Goal: Check status: Check status

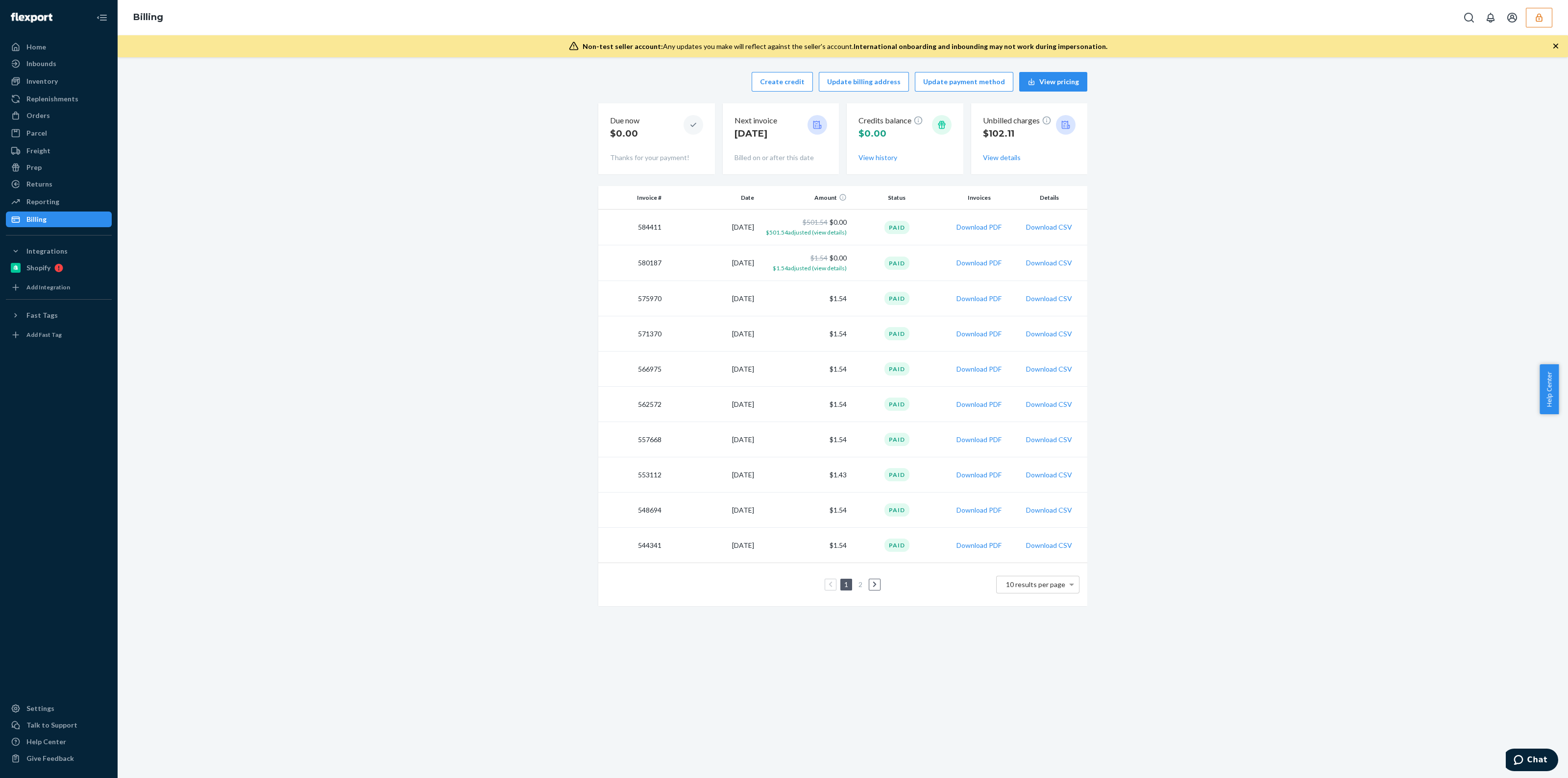
click at [1544, 17] on button "button" at bounding box center [1539, 17] width 27 height 20
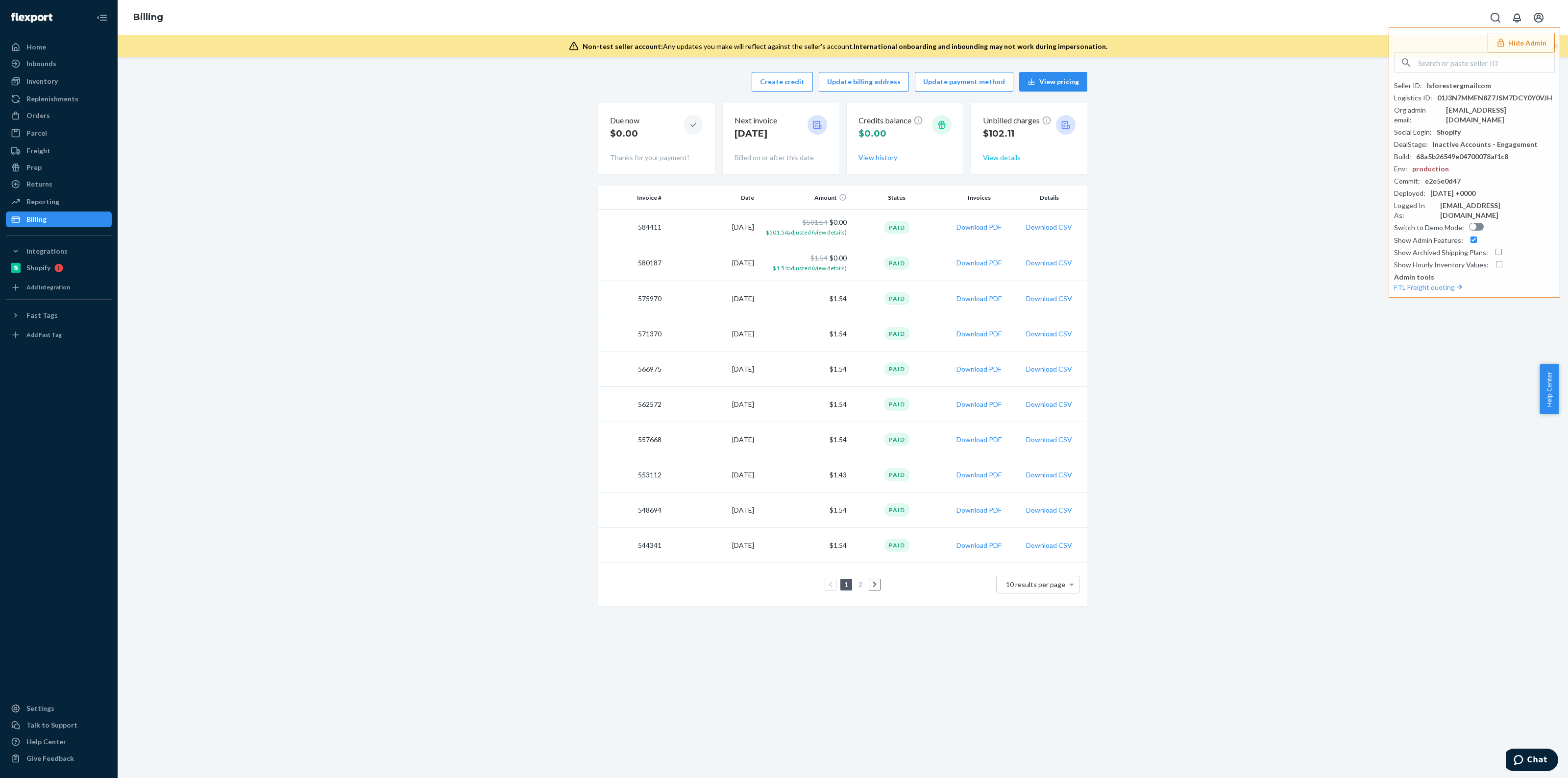
click at [1005, 159] on button "View details" at bounding box center [1001, 157] width 38 height 9
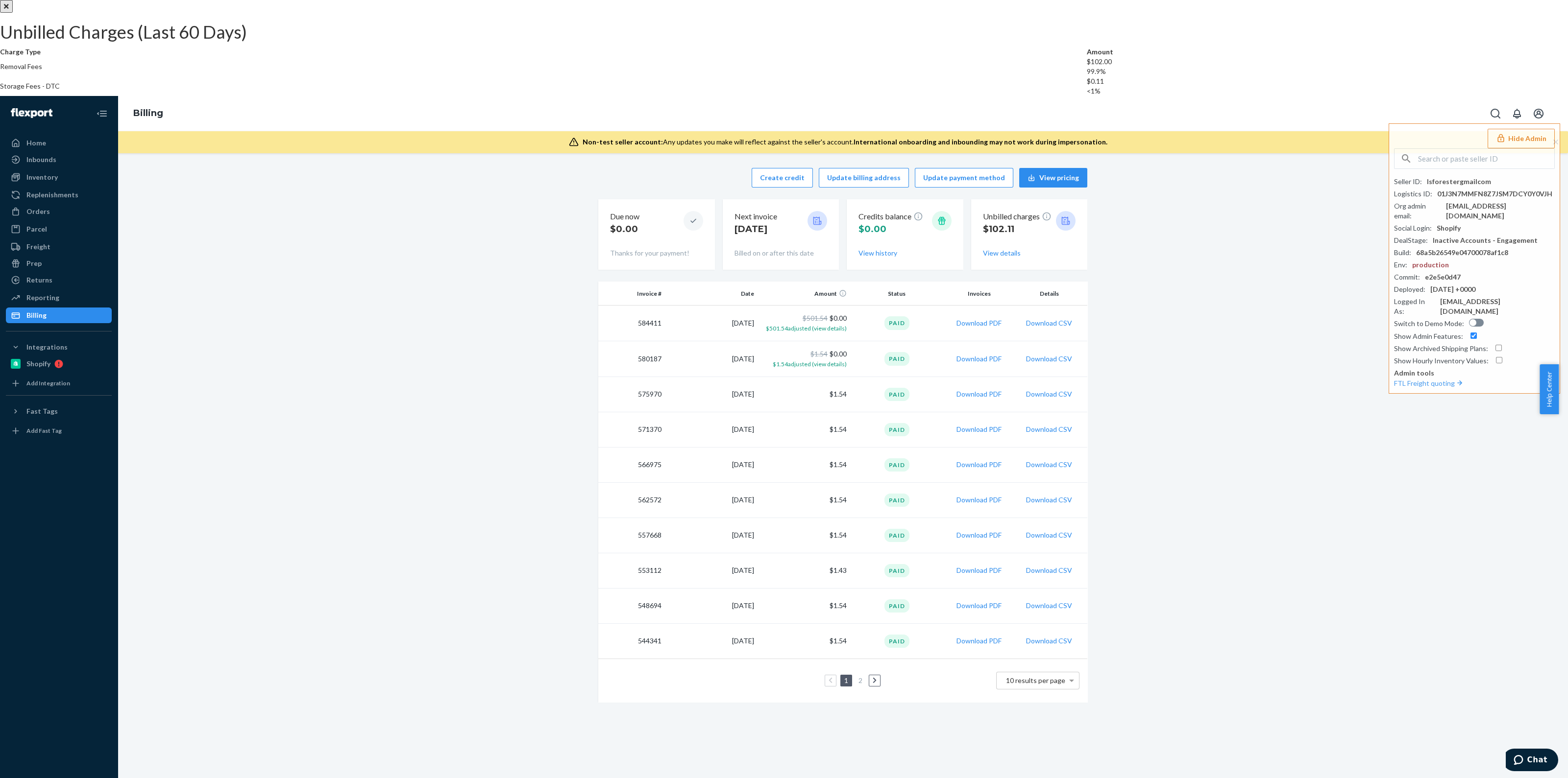
click at [994, 96] on div "Unbilled Charges (Last 60 Days) Charge Type Amount Removal Fees $102.00 99.9% S…" at bounding box center [784, 48] width 1568 height 96
drag, startPoint x: 994, startPoint y: 310, endPoint x: 1198, endPoint y: 166, distance: 249.7
click at [9, 9] on icon "Close" at bounding box center [6, 6] width 5 height 7
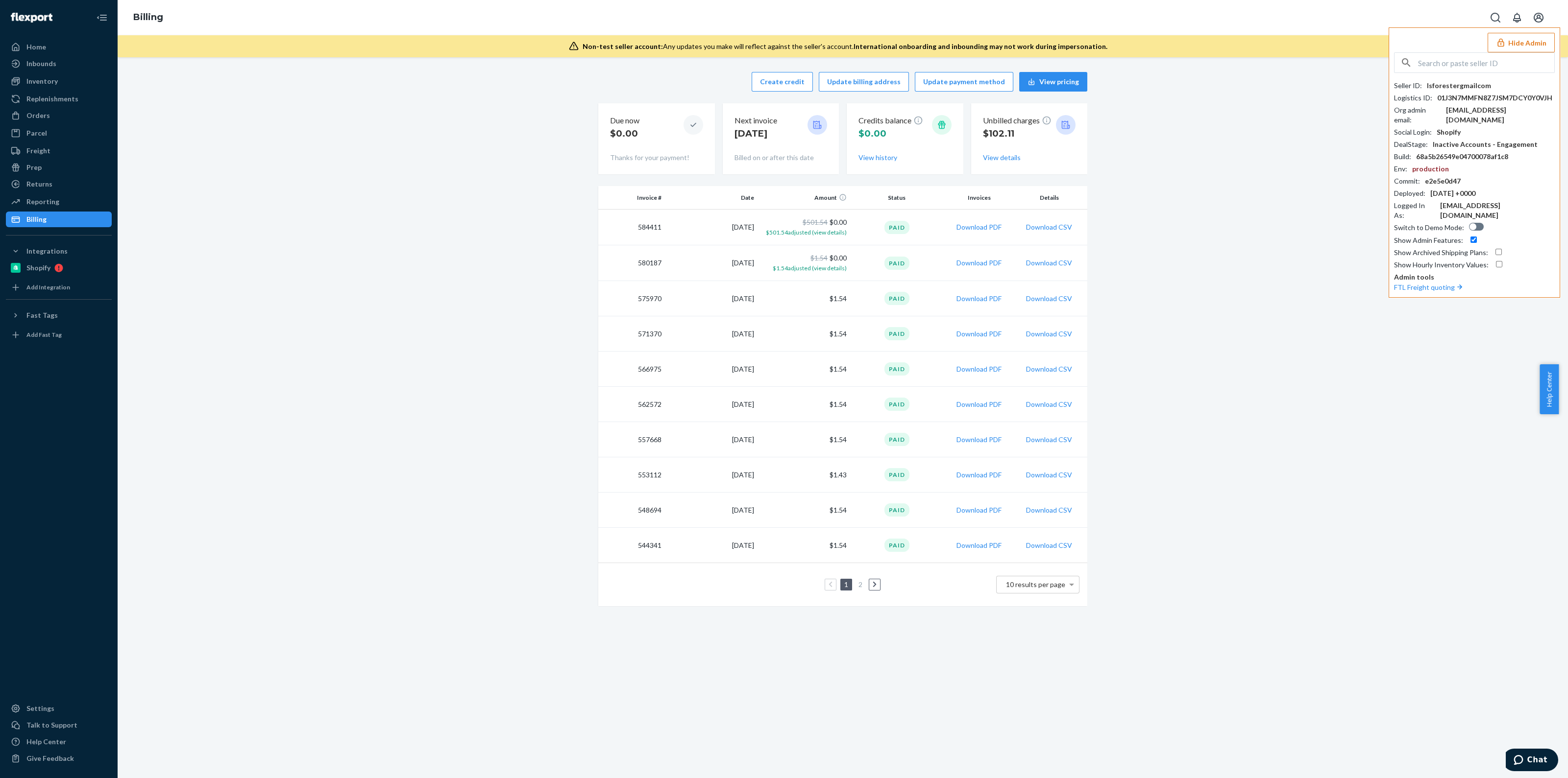
click at [1455, 65] on input "text" at bounding box center [1485, 62] width 136 height 20
paste input "daniellathecrunchcupcom"
type input "daniellathecrunchcupcom"
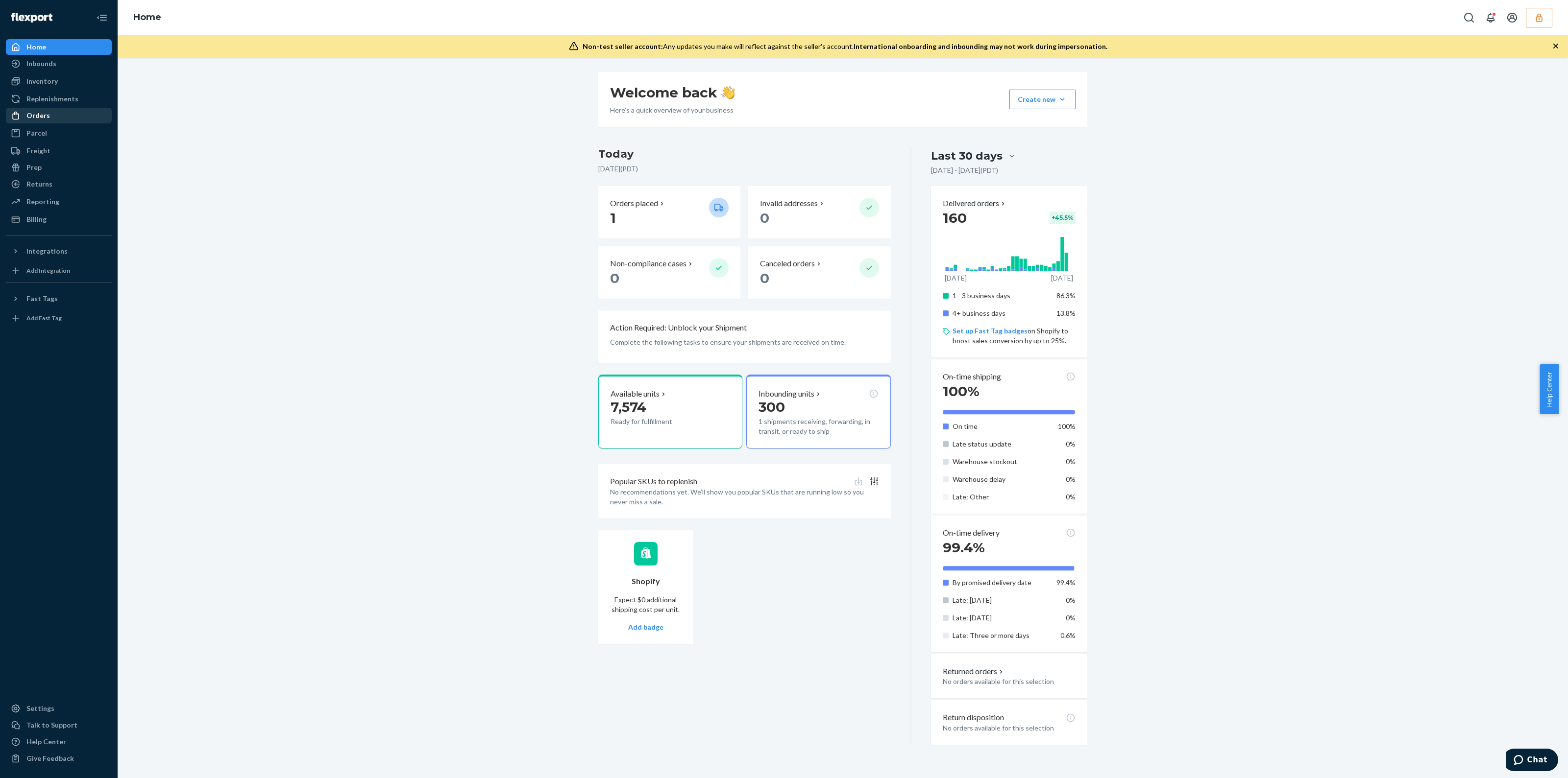
click at [43, 116] on div "Orders" at bounding box center [39, 116] width 24 height 9
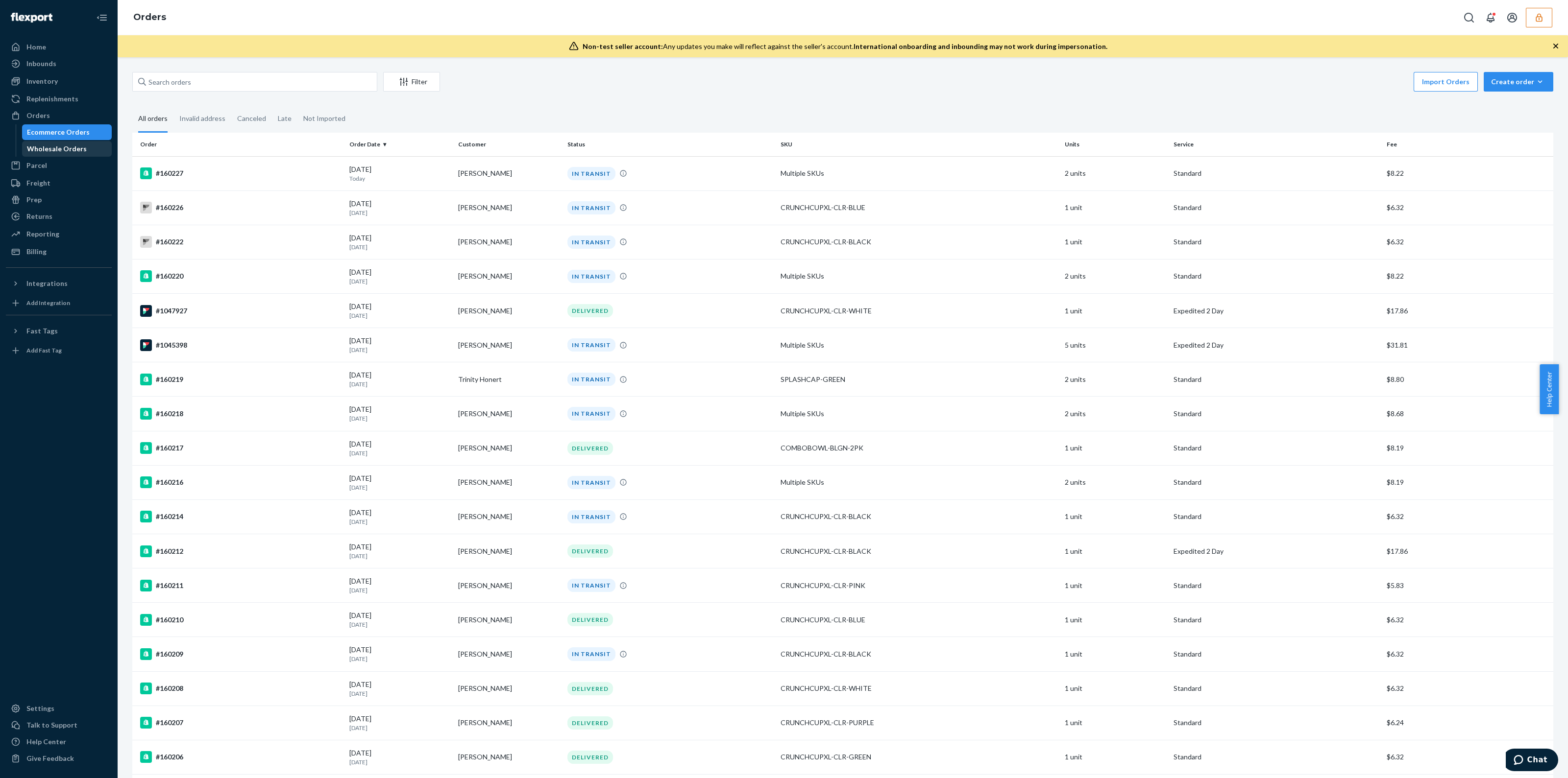
click at [44, 149] on div "Wholesale Orders" at bounding box center [57, 149] width 60 height 9
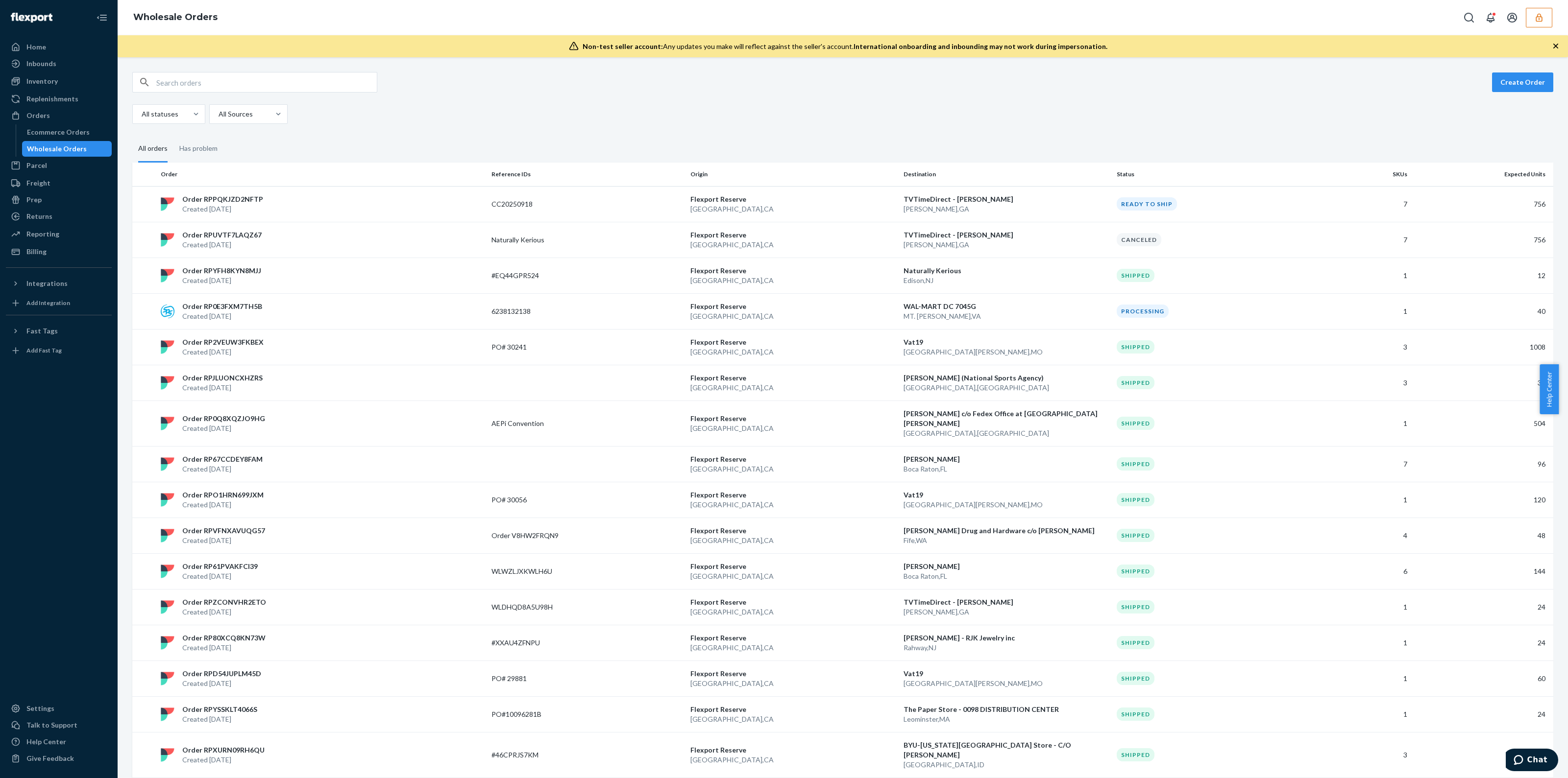
click at [257, 87] on input "text" at bounding box center [266, 82] width 221 height 20
paste input "RP2VEUW3FKBEX"
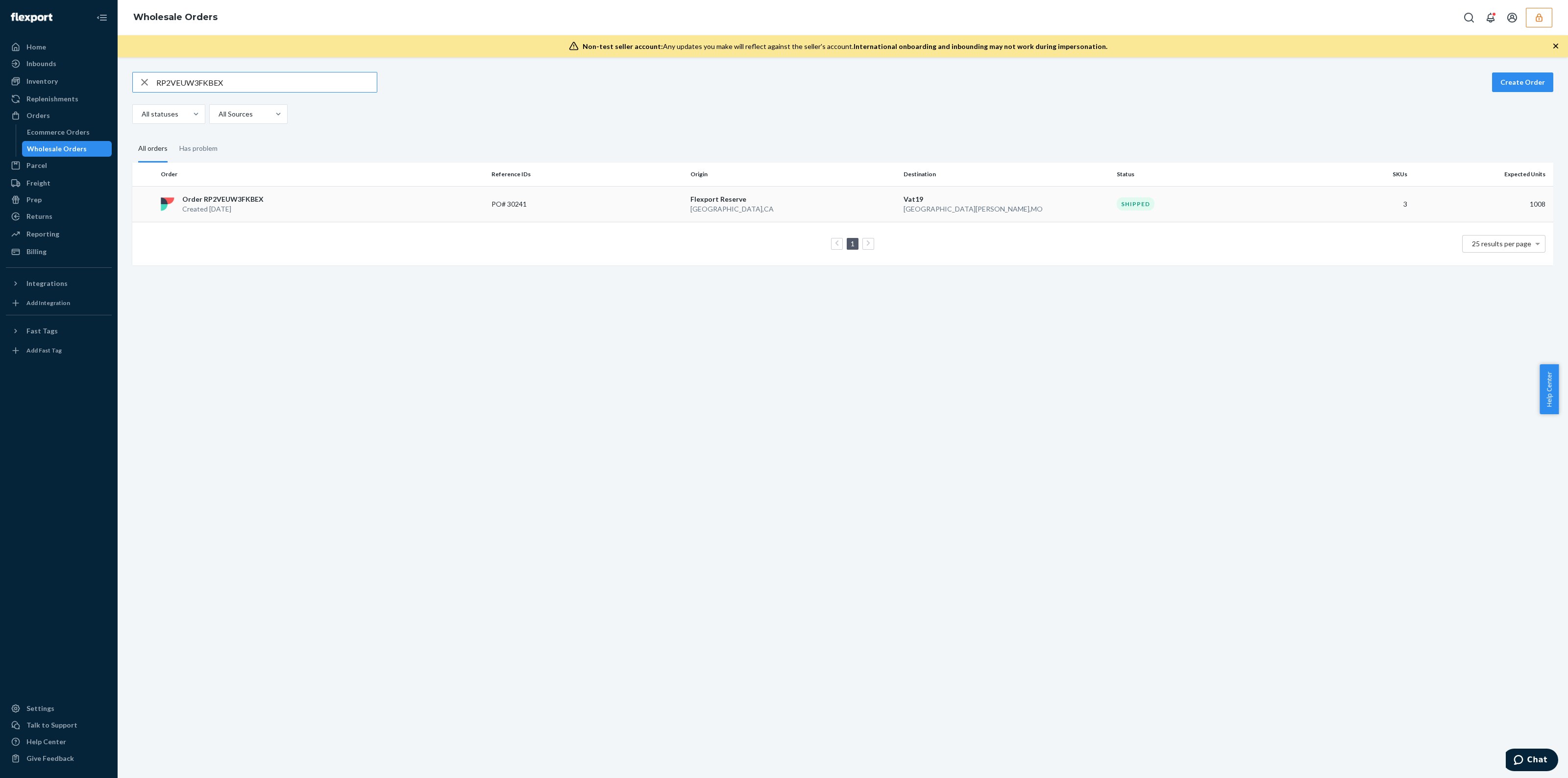
type input "RP2VEUW3FKBEX"
click at [788, 210] on p "[GEOGRAPHIC_DATA] , [GEOGRAPHIC_DATA]" at bounding box center [793, 209] width 206 height 9
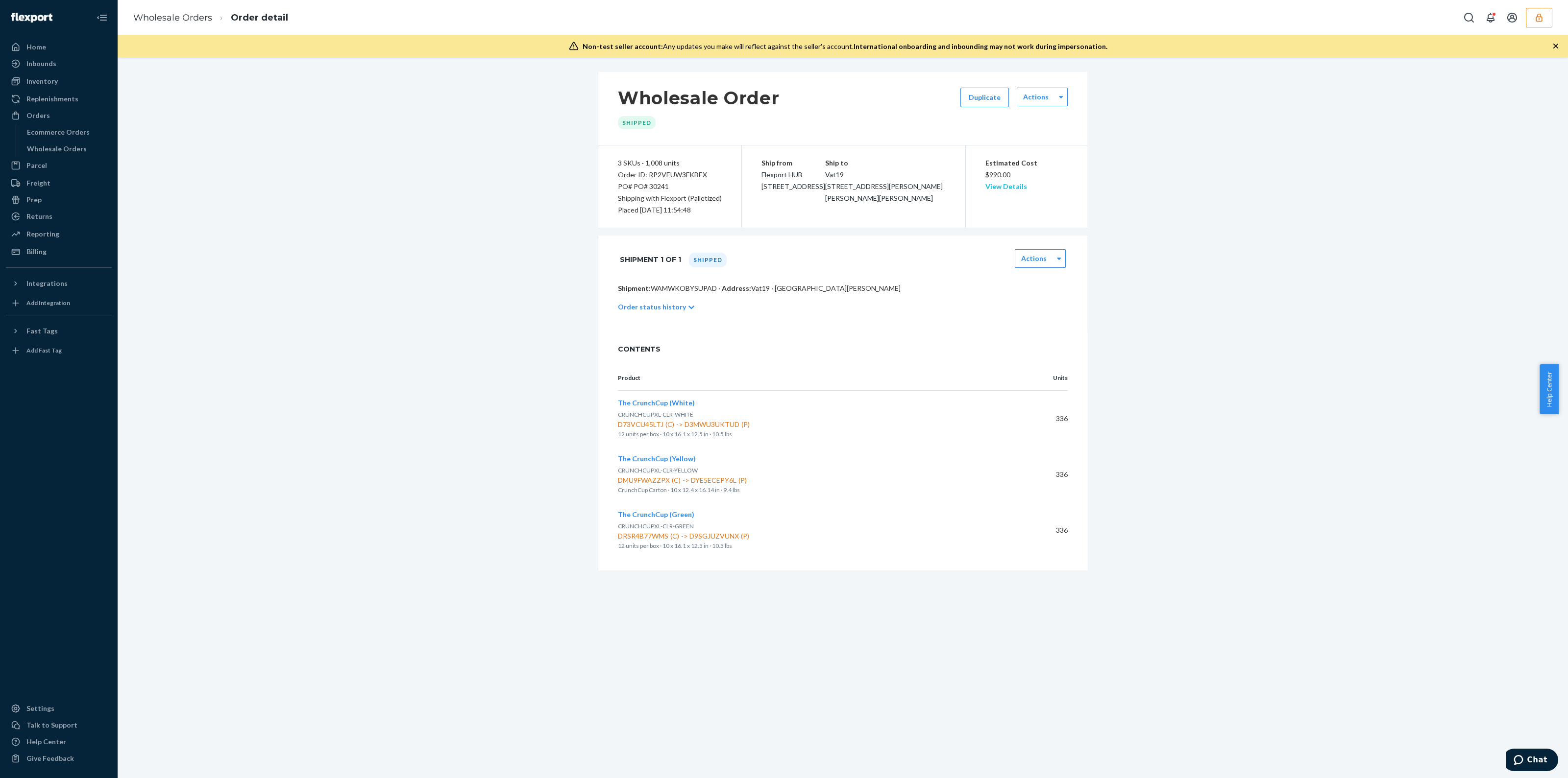
click at [993, 185] on link "View Details" at bounding box center [1005, 186] width 42 height 9
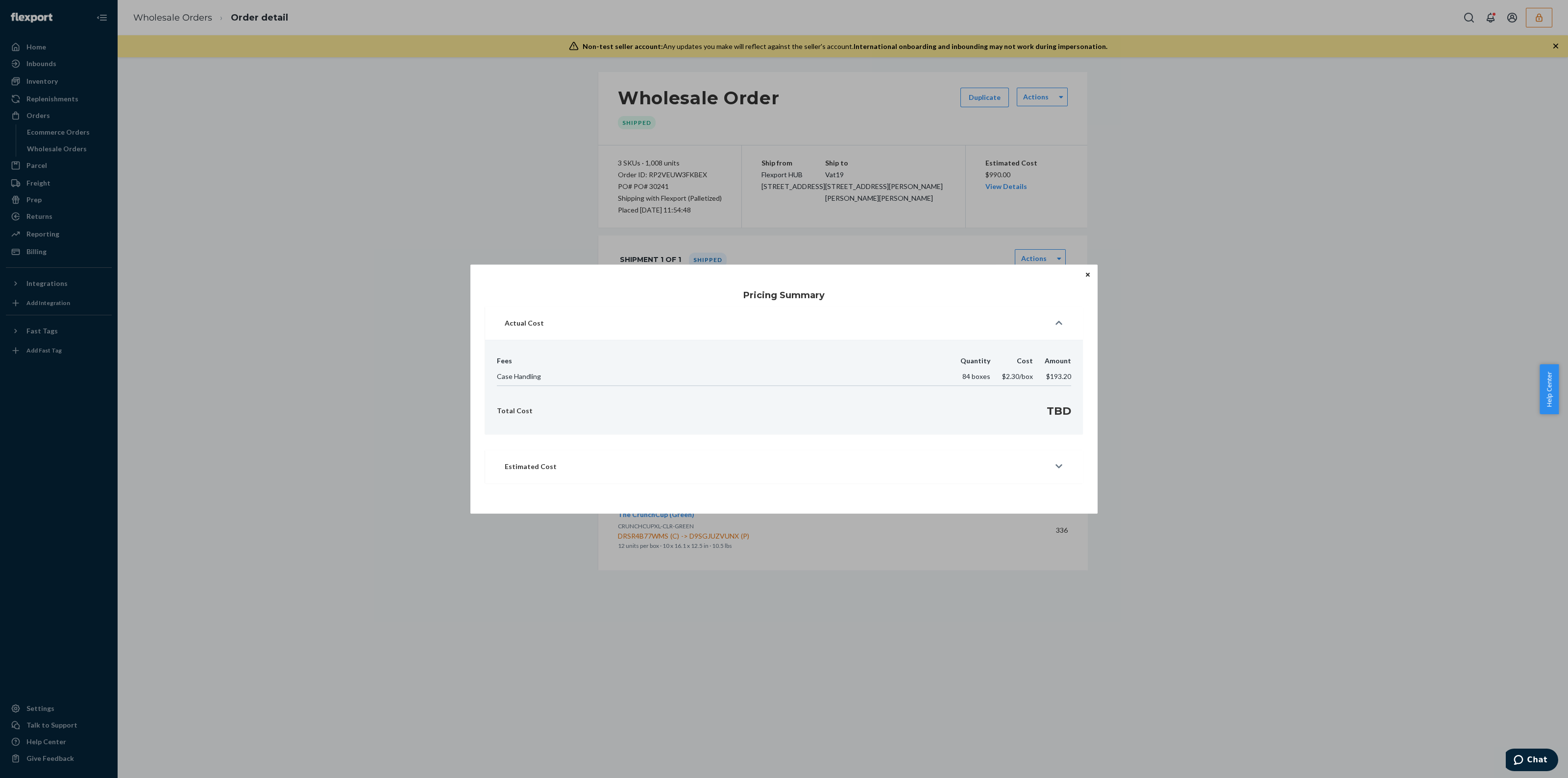
click at [1087, 274] on icon "Close" at bounding box center [1087, 274] width 4 height 4
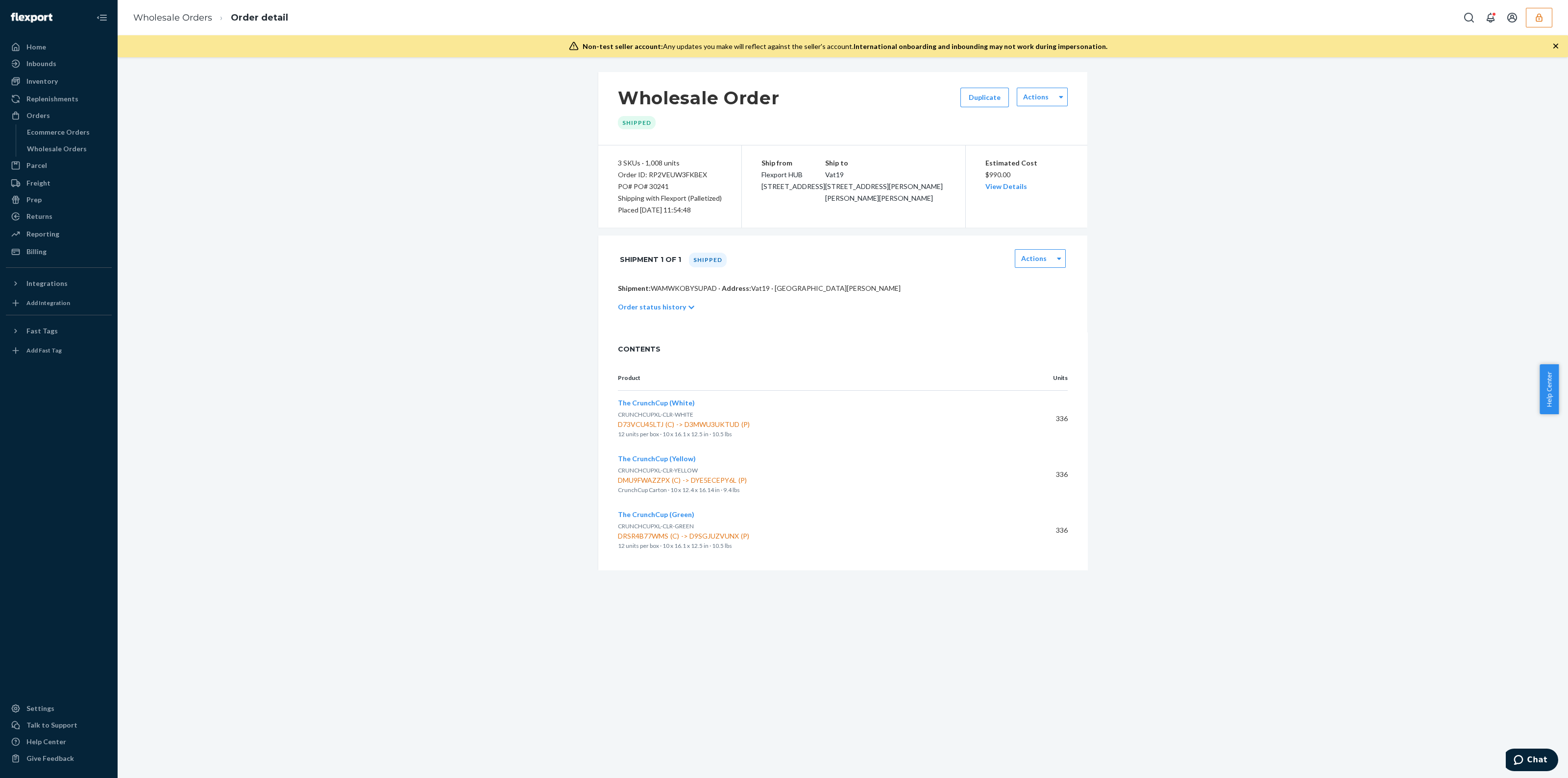
click at [1529, 25] on button "button" at bounding box center [1539, 17] width 27 height 20
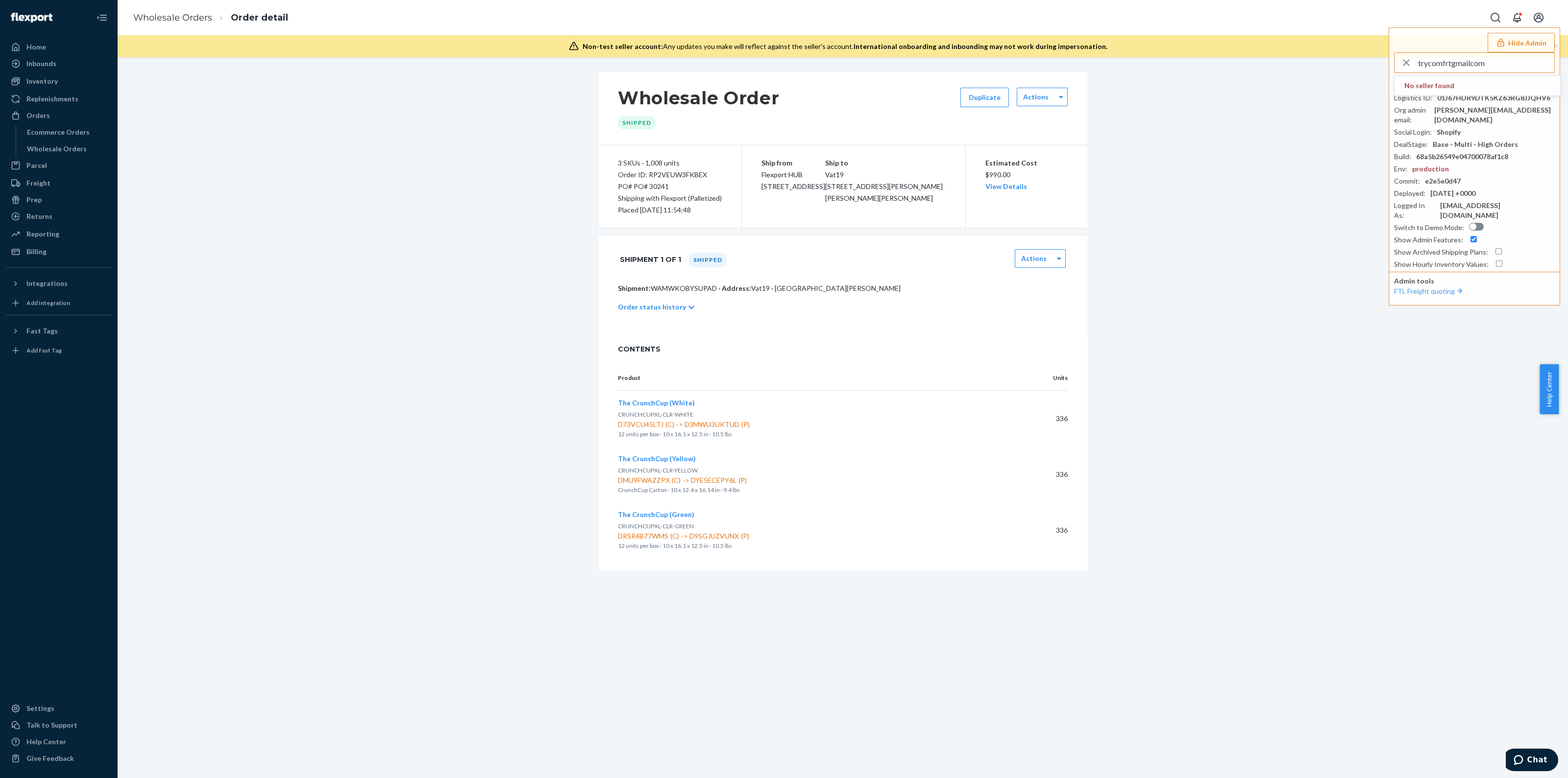
type input "trycomfrtgmailcom"
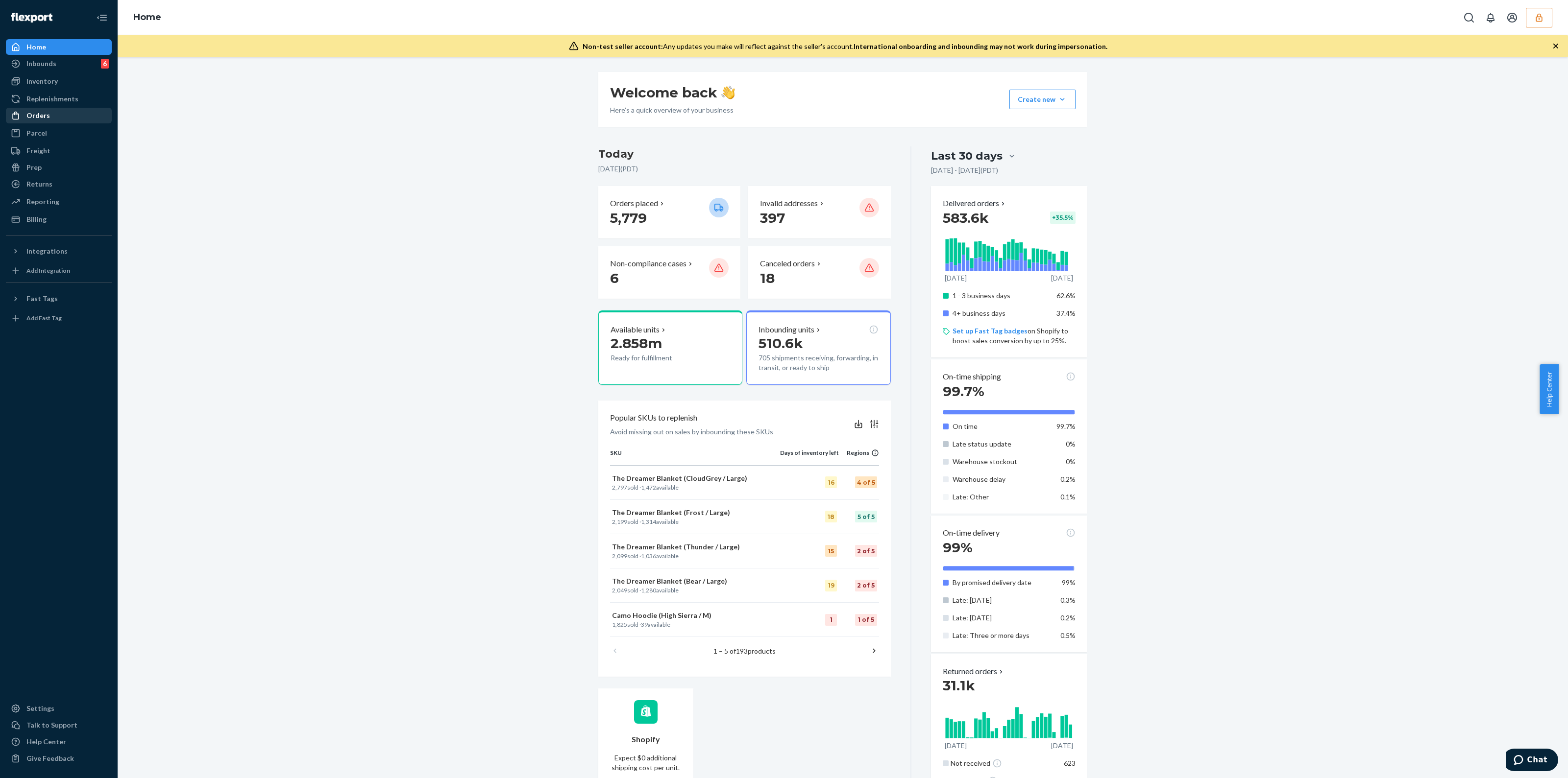
click at [42, 116] on div "Orders" at bounding box center [39, 116] width 24 height 9
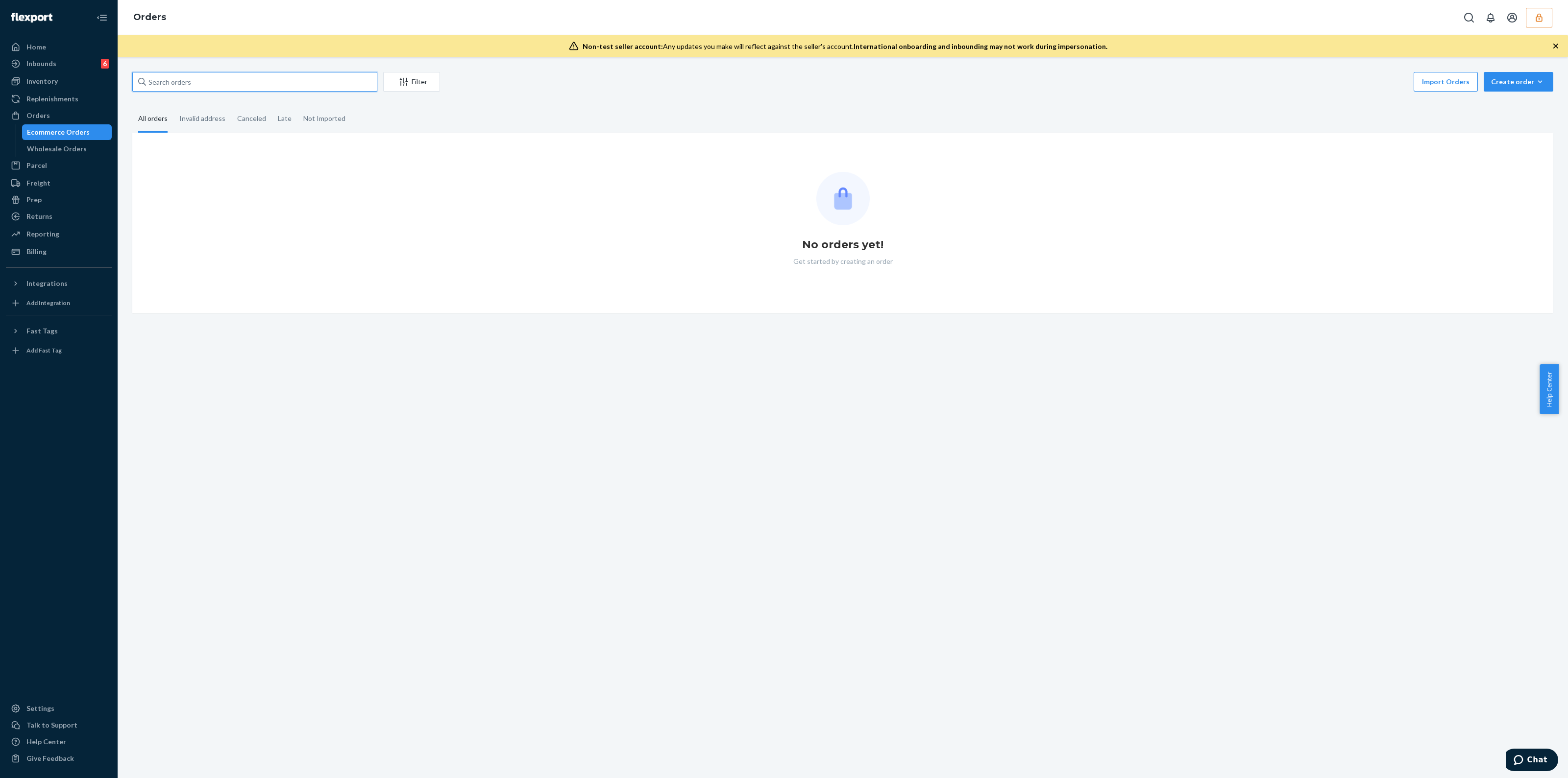
click at [235, 76] on input "text" at bounding box center [255, 81] width 245 height 20
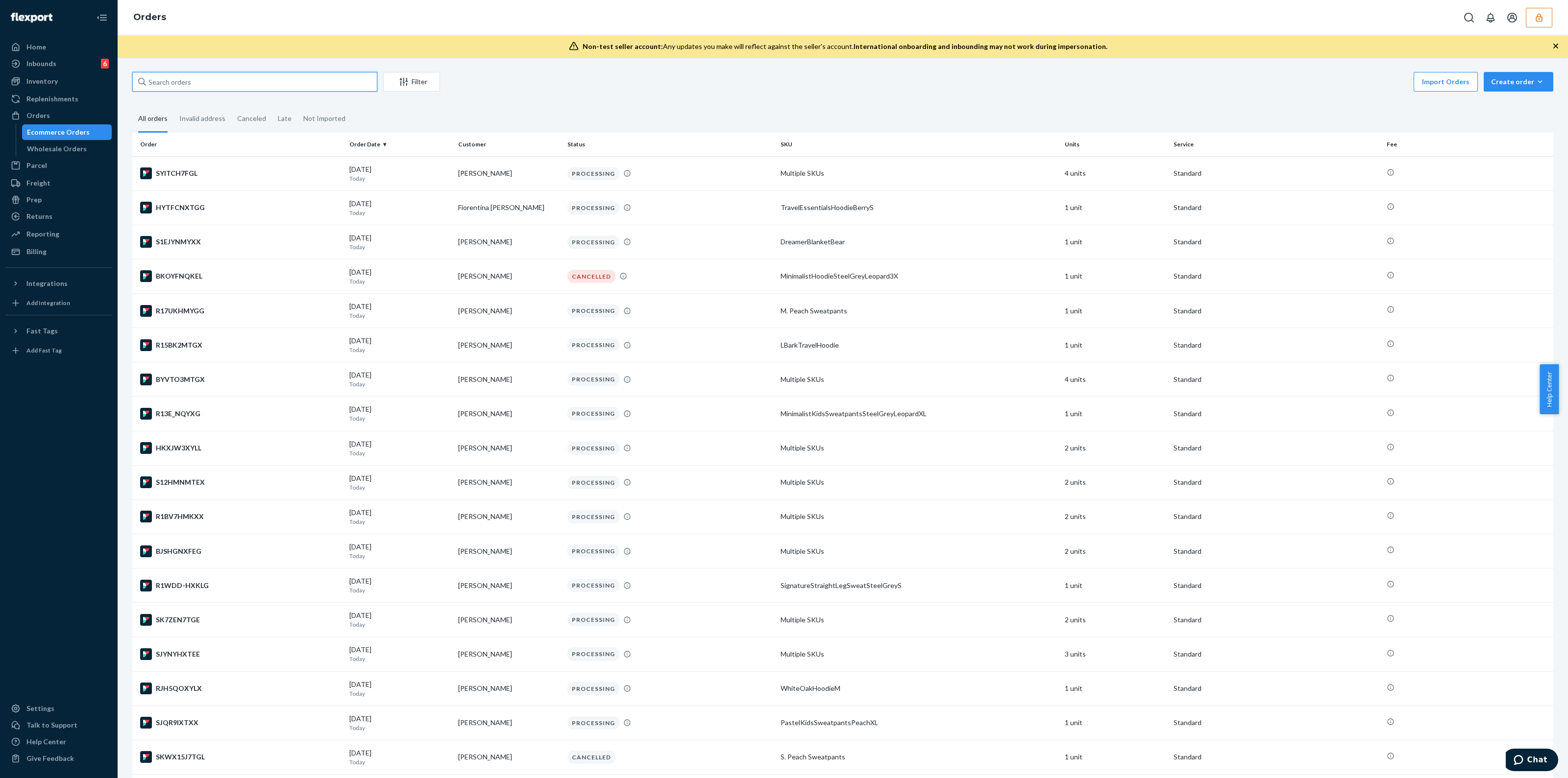
paste input "254632365"
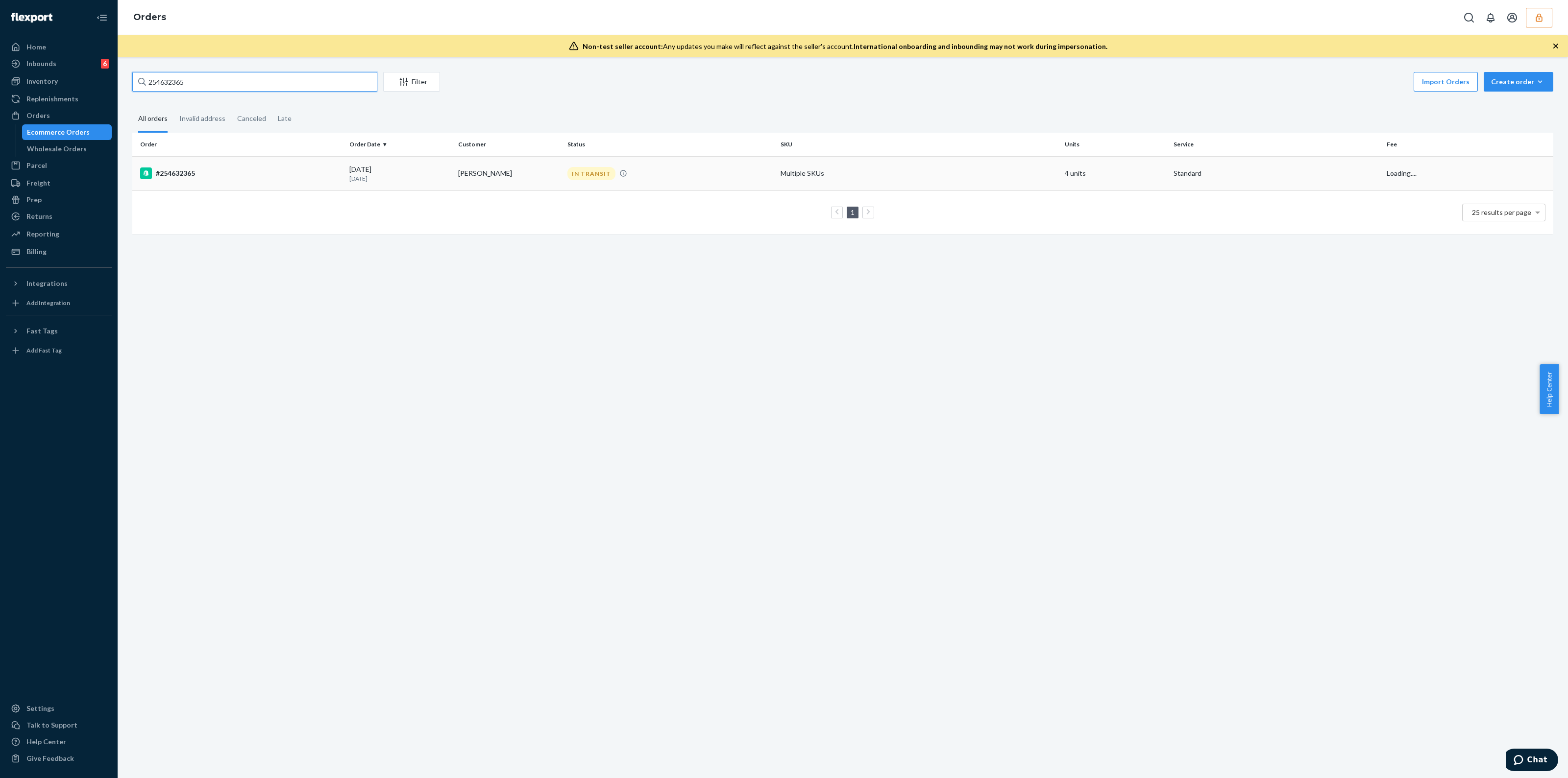
type input "254632365"
click at [715, 169] on div "IN TRANSIT" at bounding box center [669, 173] width 209 height 13
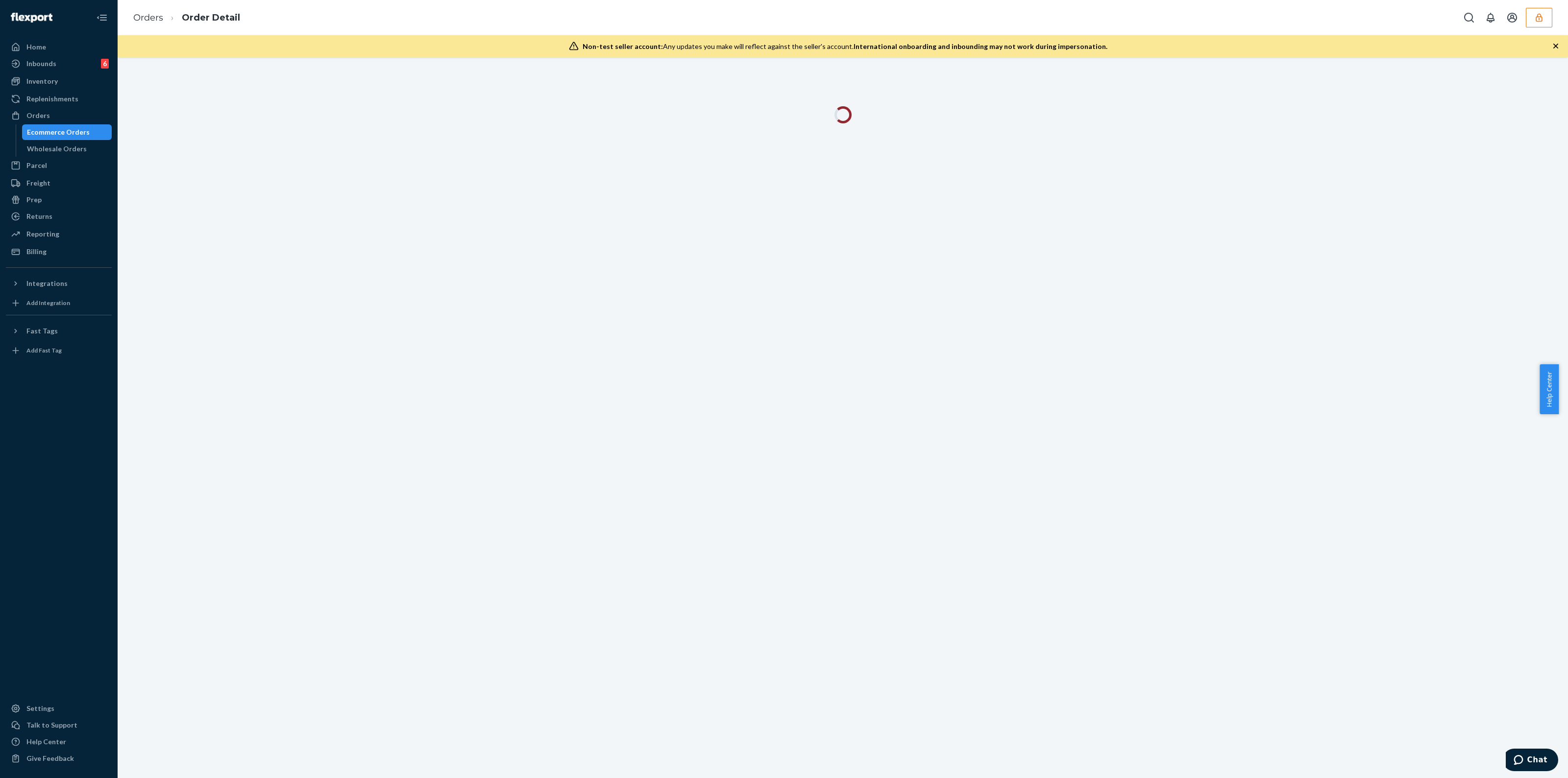
click at [1556, 46] on icon "button" at bounding box center [1555, 46] width 9 height 9
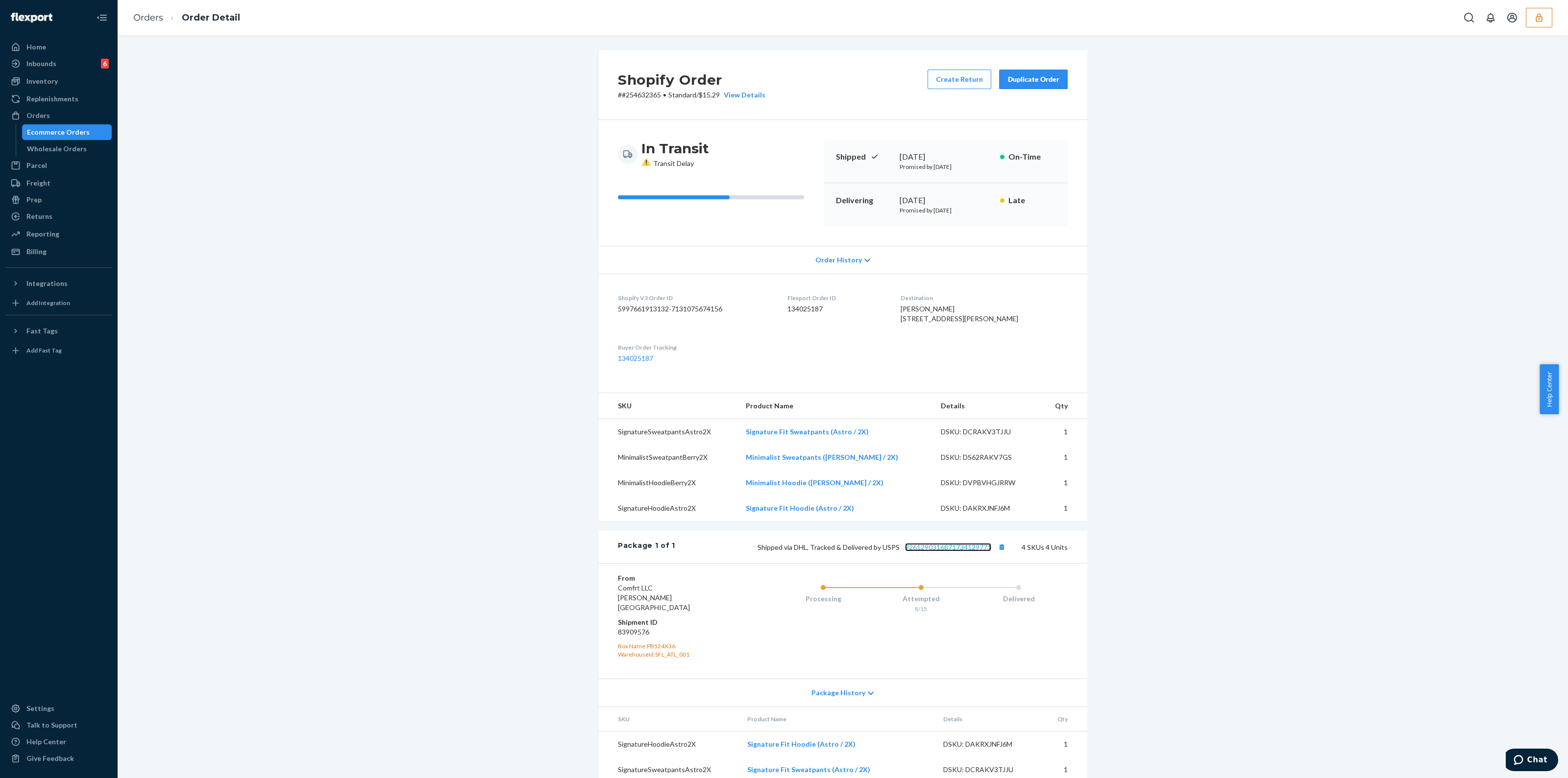
click at [946, 551] on link "9261290316871734129771" at bounding box center [947, 547] width 86 height 9
click at [1536, 21] on icon "button" at bounding box center [1539, 17] width 9 height 9
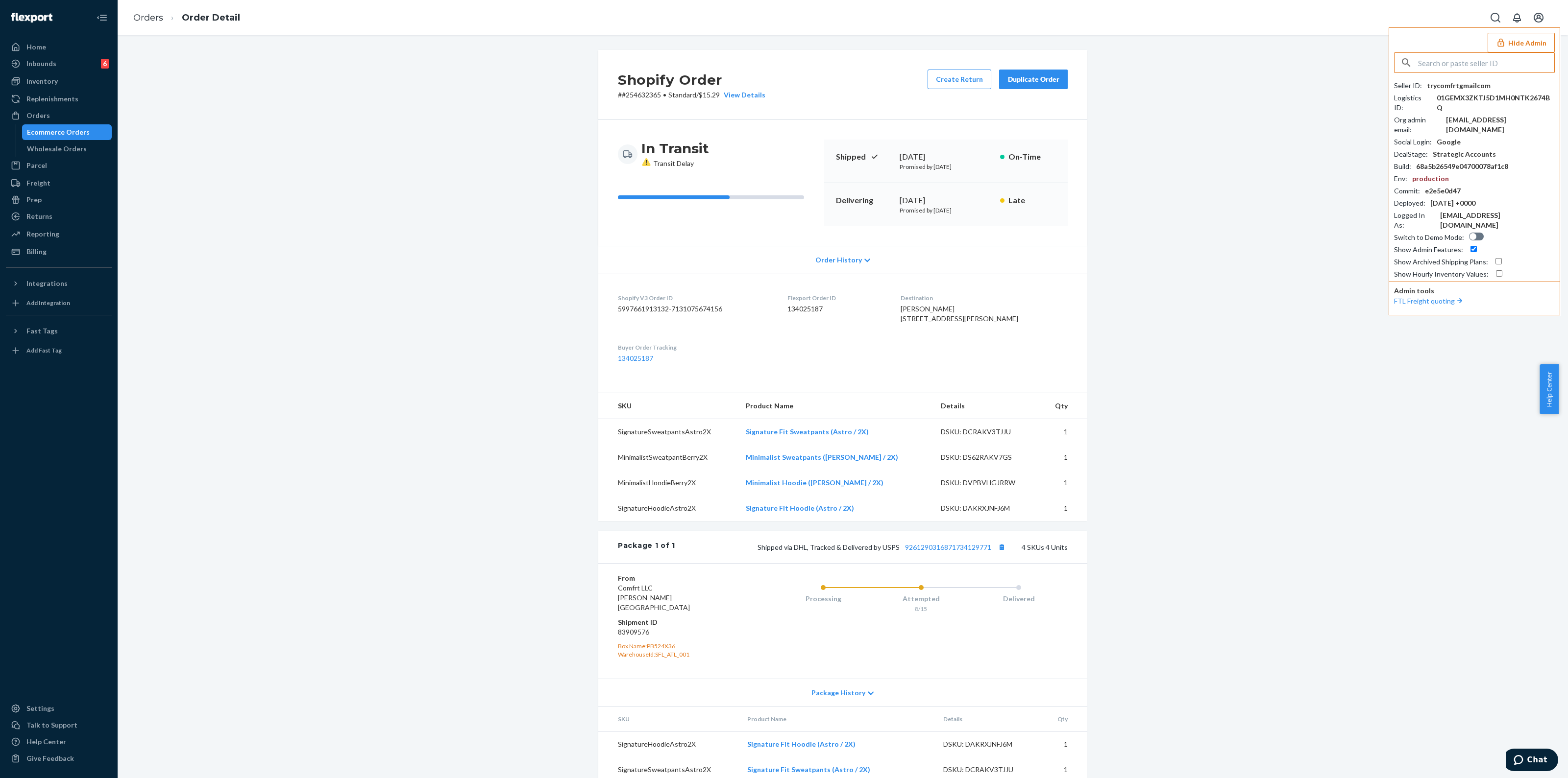
click at [1472, 58] on input "text" at bounding box center [1485, 62] width 136 height 20
type input "kevinarcturuscamocom"
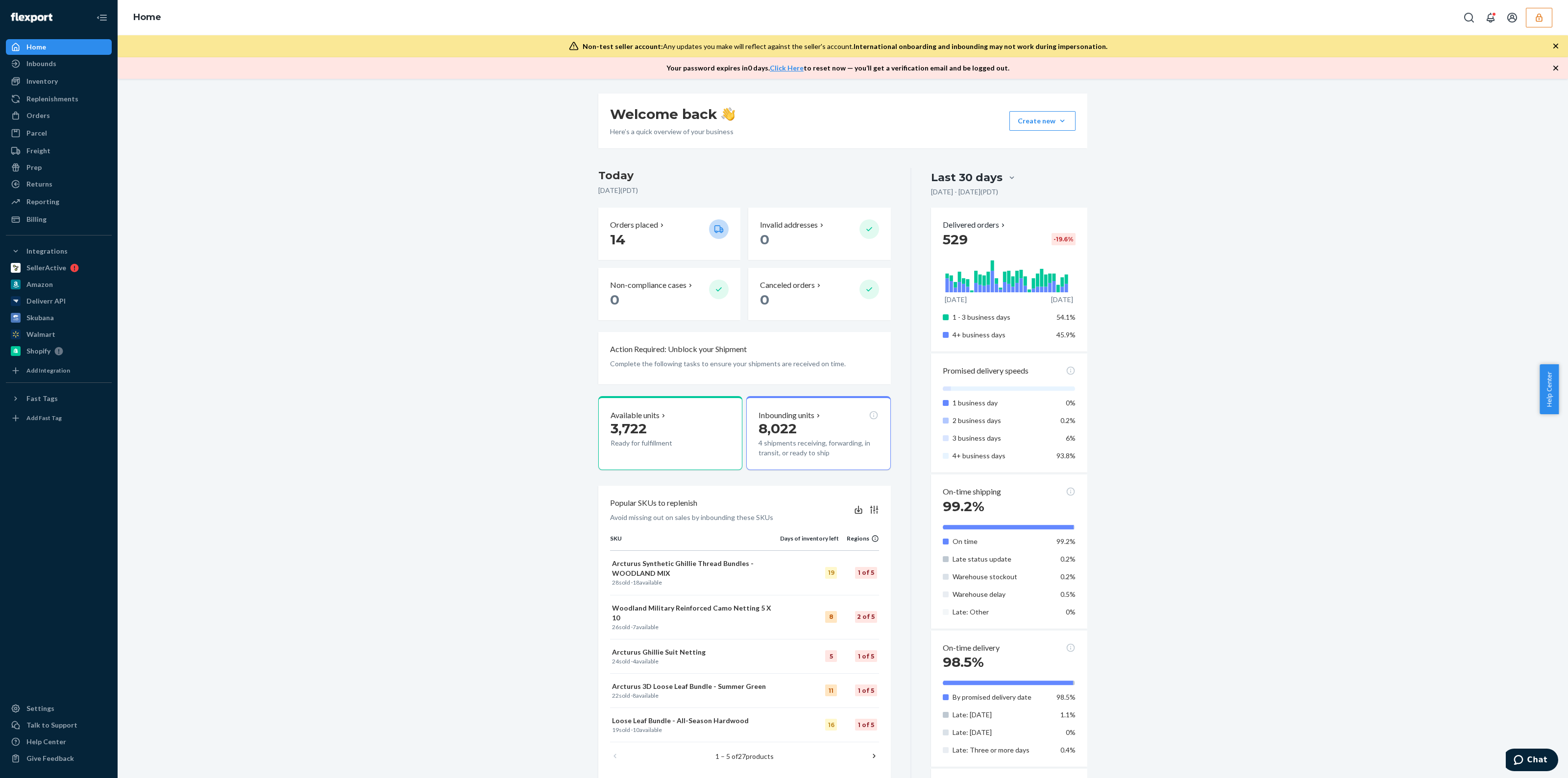
click at [1555, 47] on icon "button" at bounding box center [1555, 46] width 9 height 9
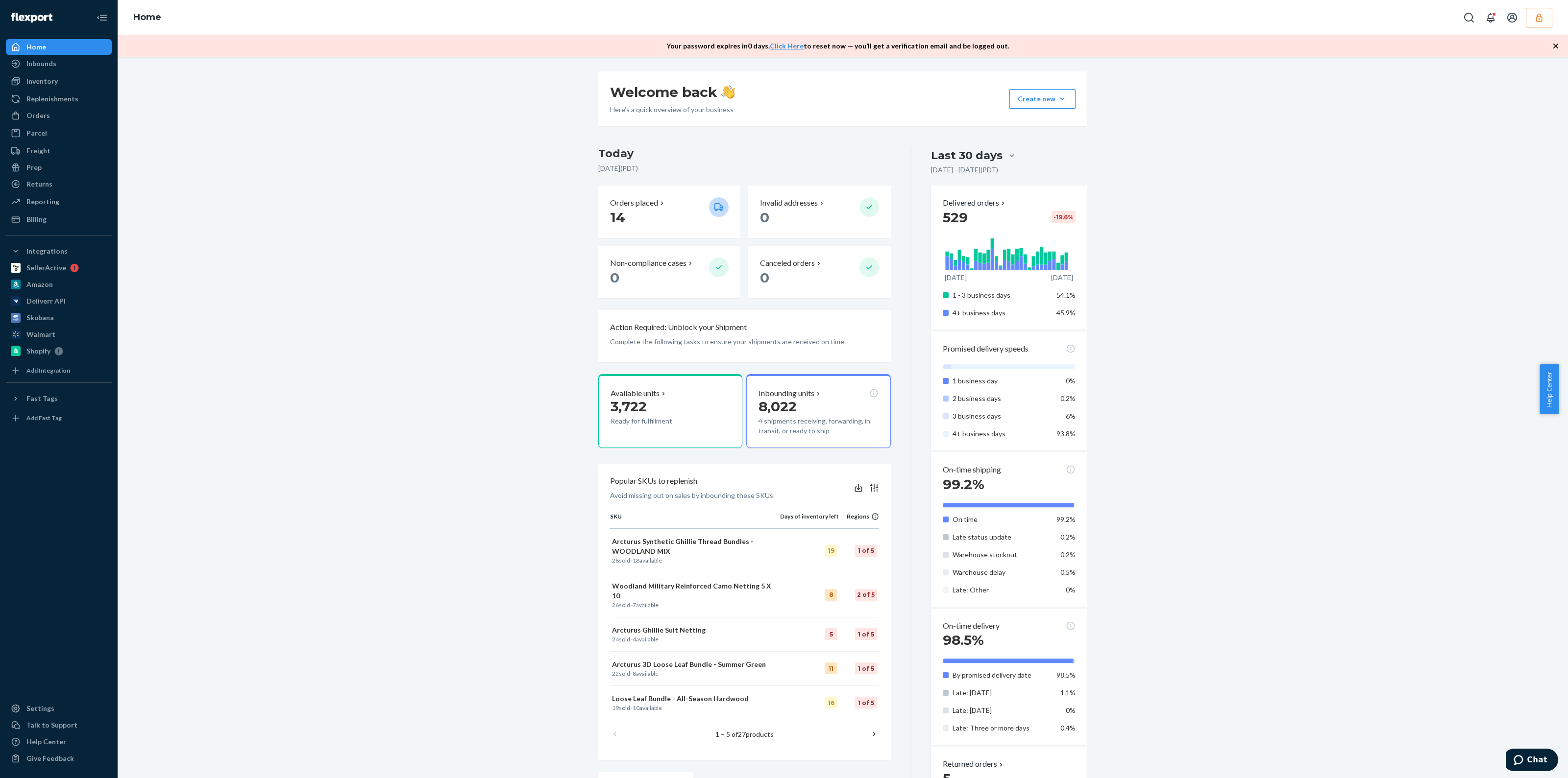
click at [1555, 47] on icon "button" at bounding box center [1555, 46] width 9 height 9
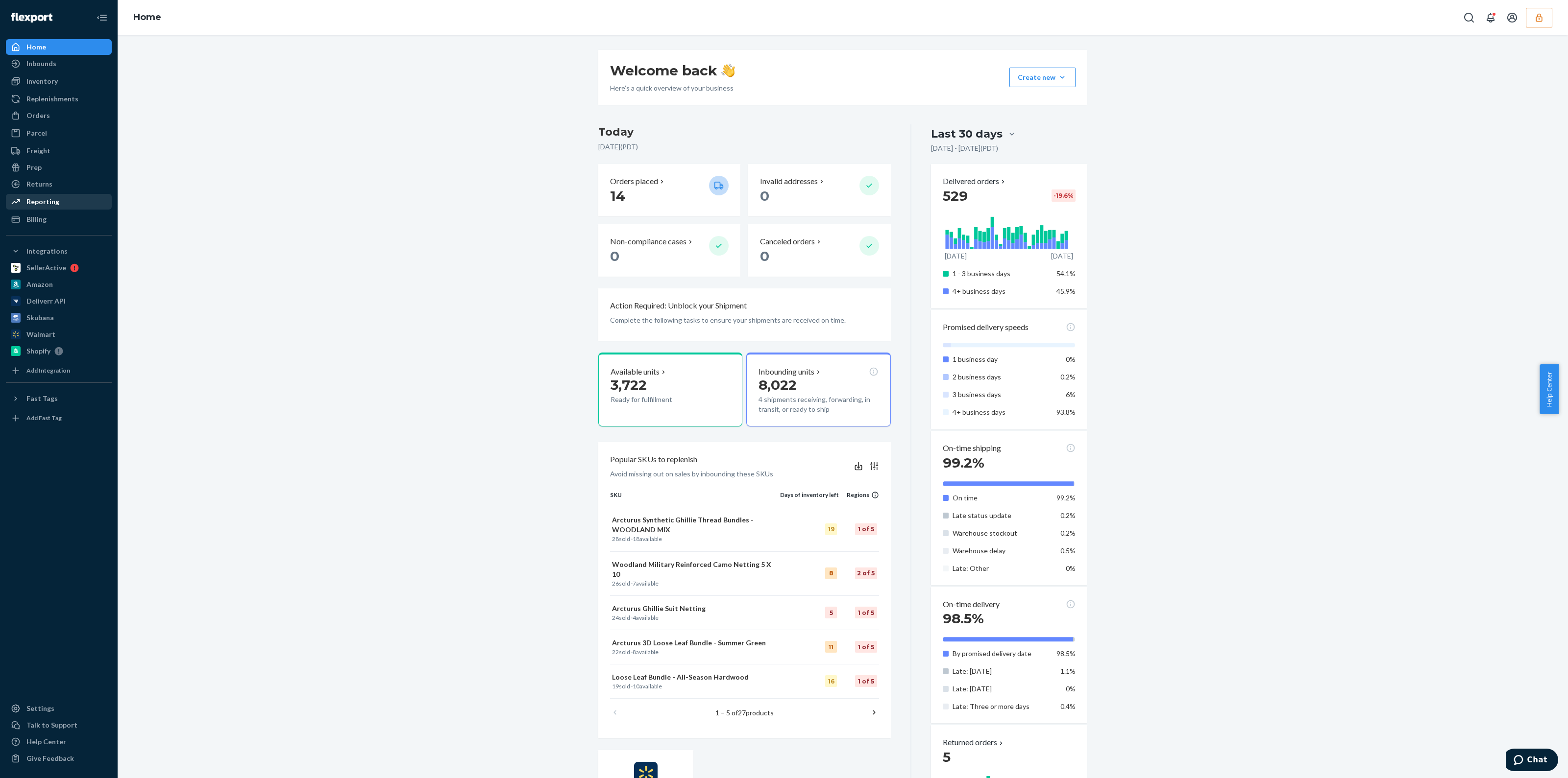
click at [47, 209] on link "Reporting" at bounding box center [58, 202] width 106 height 16
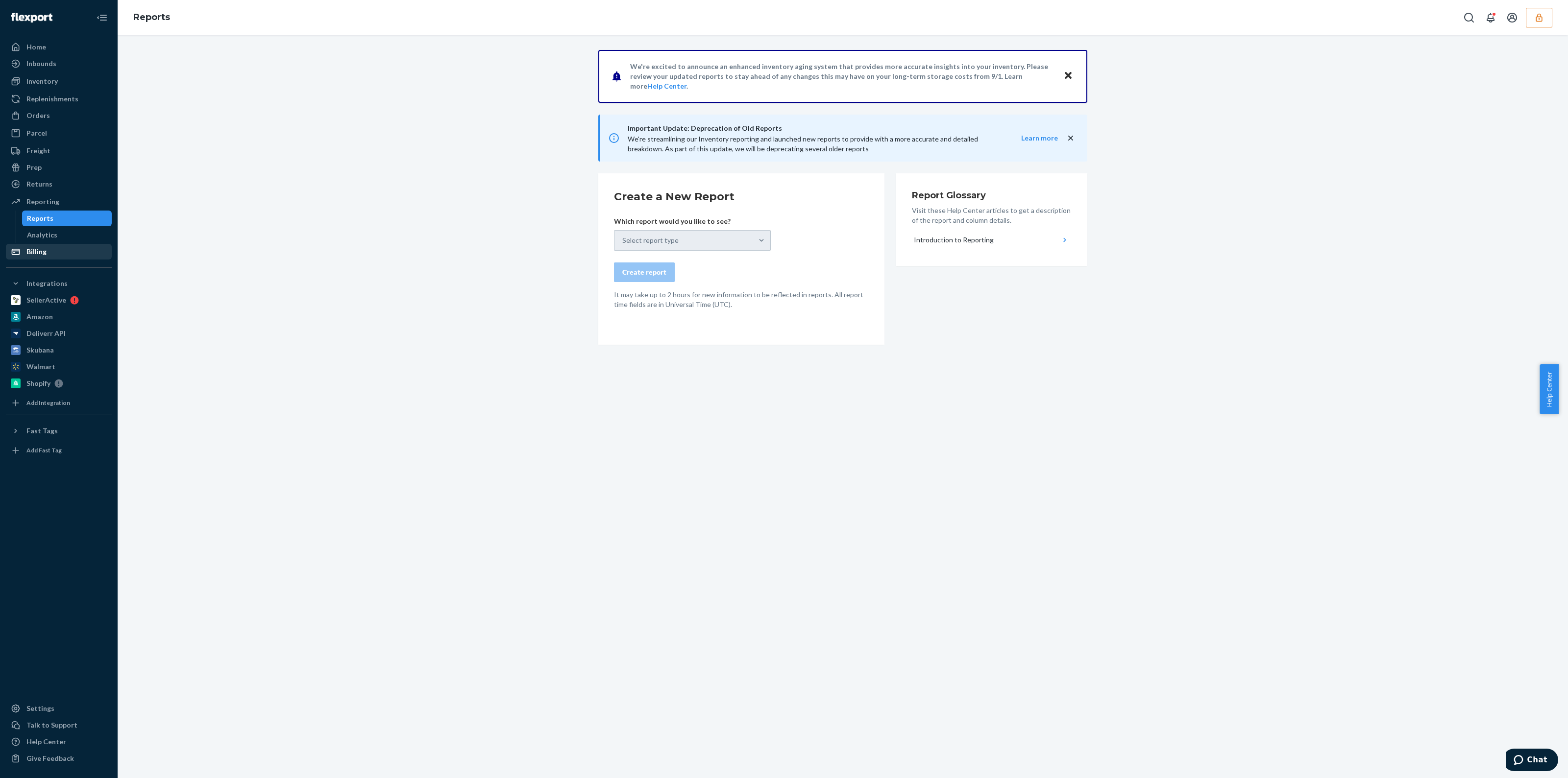
click at [50, 248] on div "Billing" at bounding box center [59, 251] width 104 height 13
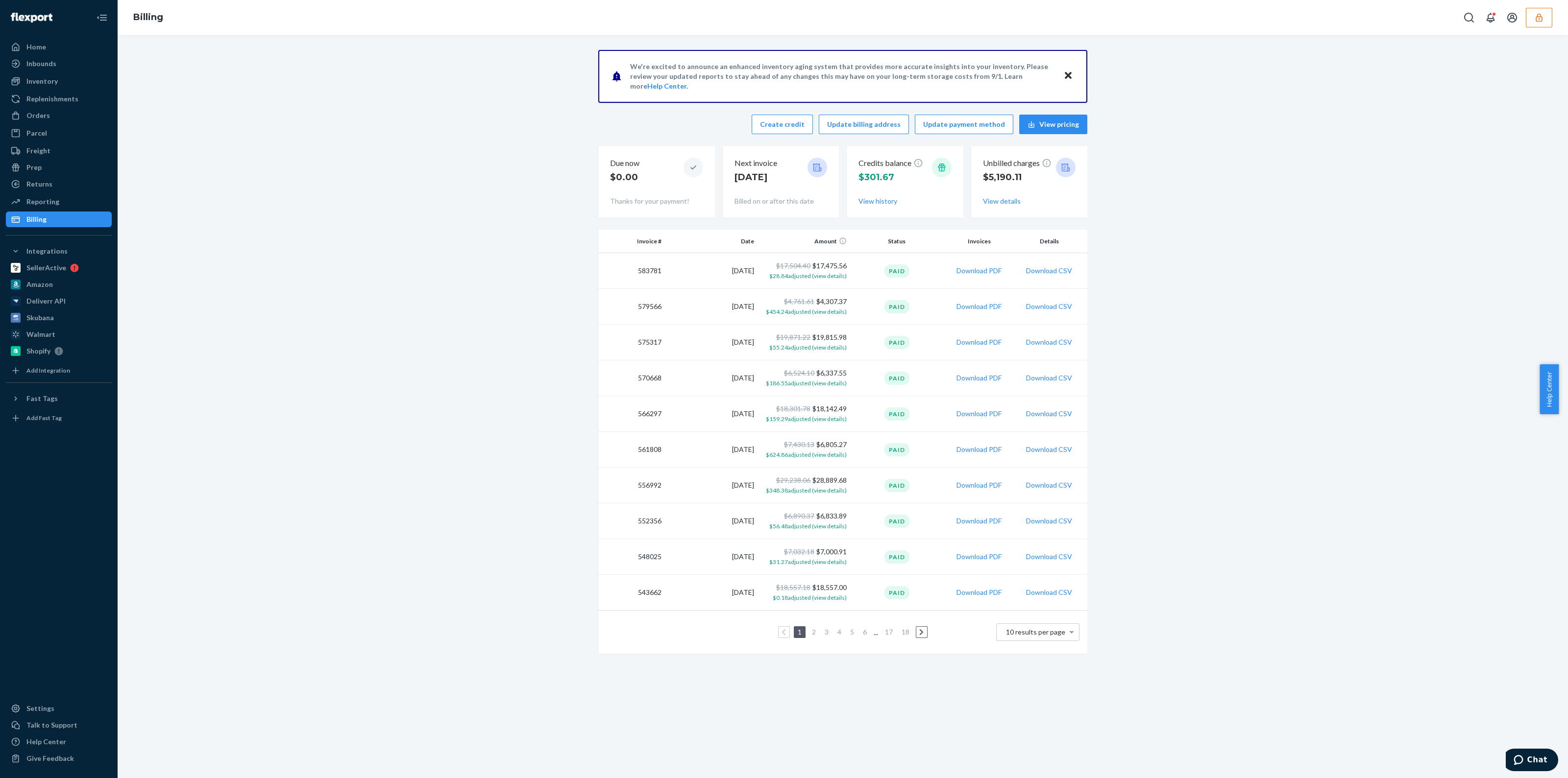
click at [84, 107] on ul "Home Inbounds Shipping Plans Problems Inventory Products Replenishments Orders …" at bounding box center [58, 133] width 106 height 188
click at [57, 116] on div "Orders" at bounding box center [59, 115] width 104 height 13
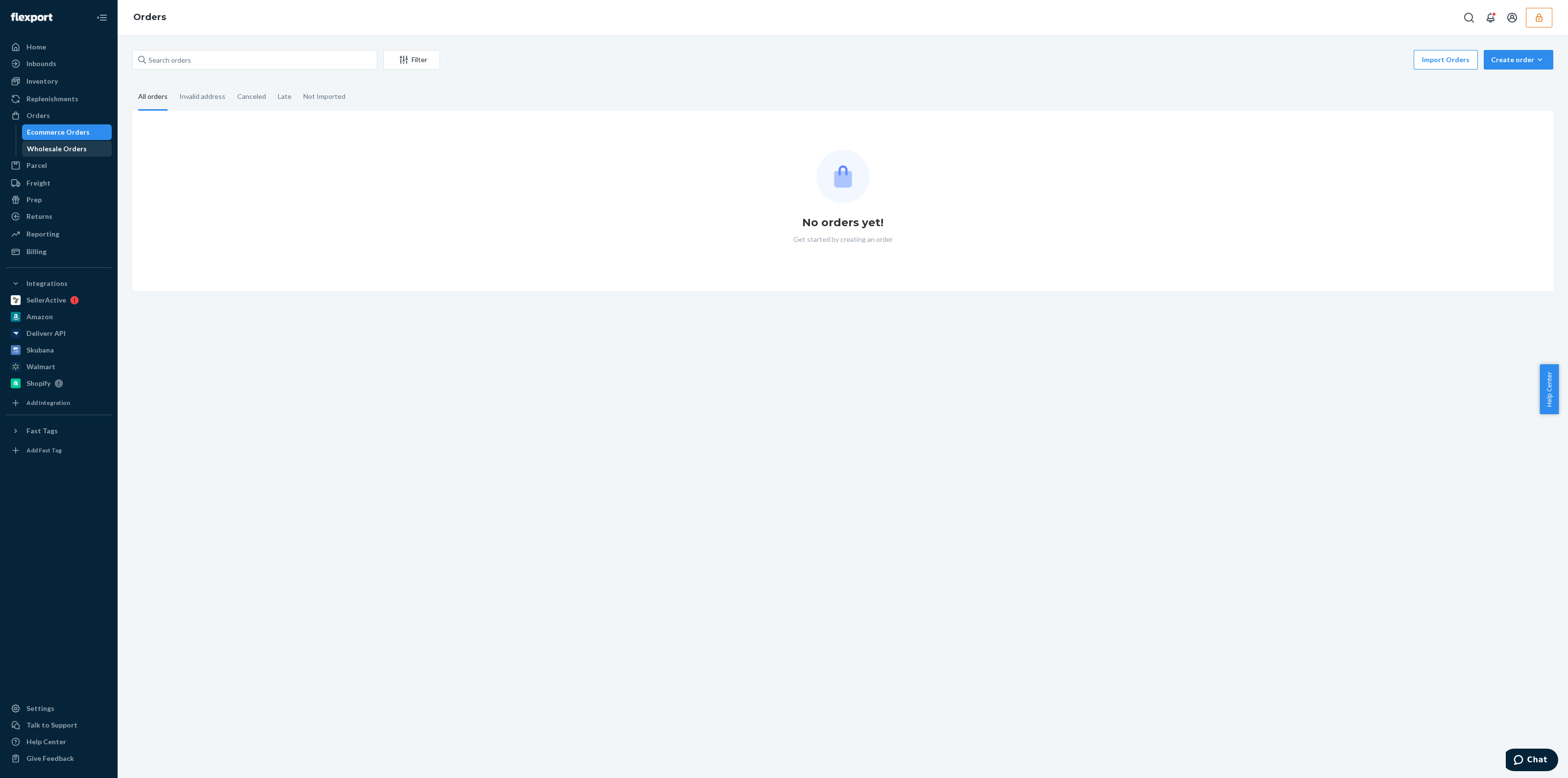
click at [46, 154] on div "Wholesale Orders" at bounding box center [67, 148] width 88 height 13
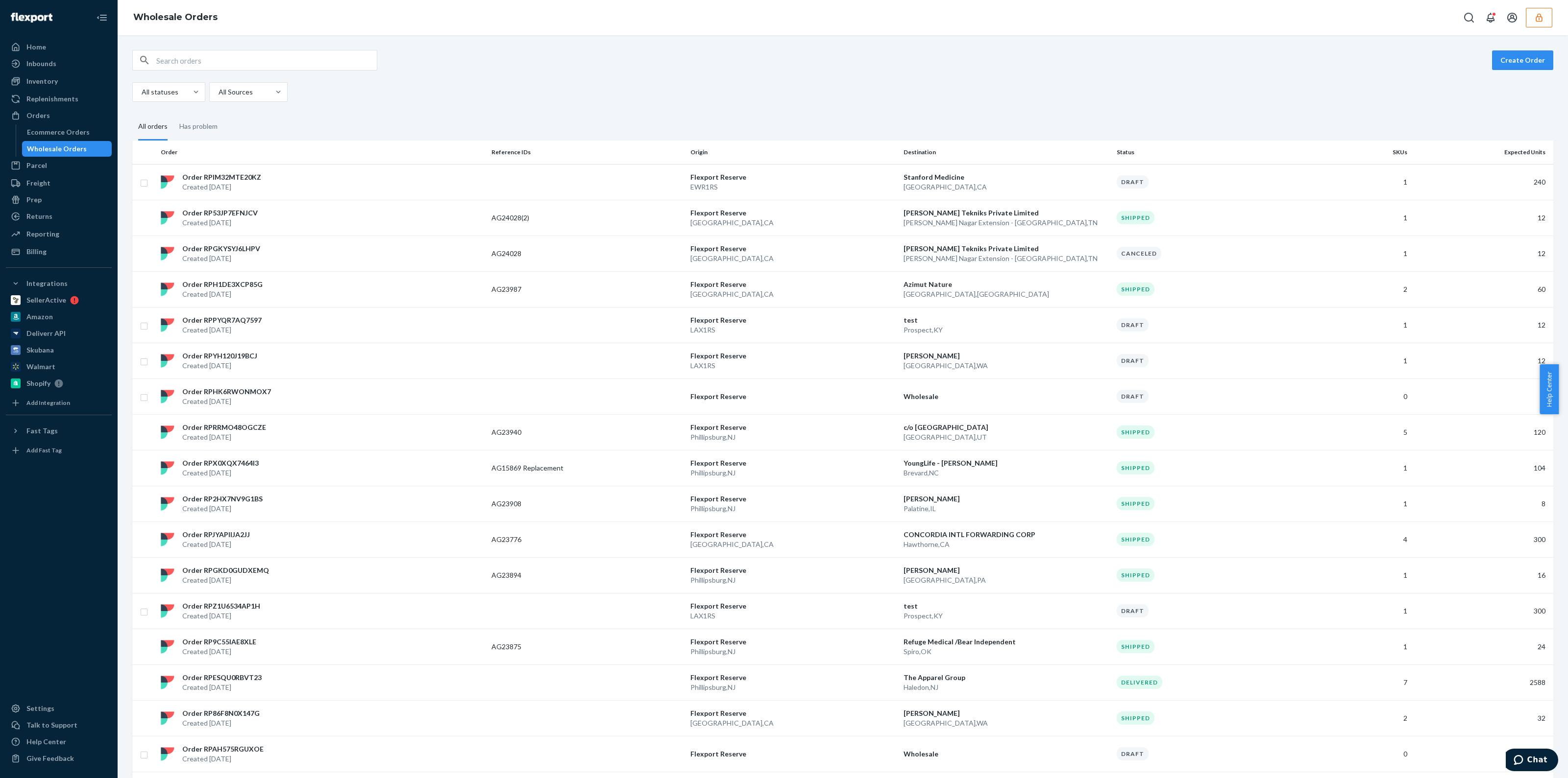
click at [294, 54] on input "text" at bounding box center [266, 60] width 221 height 20
paste input "RP53JP7EFNJCV"
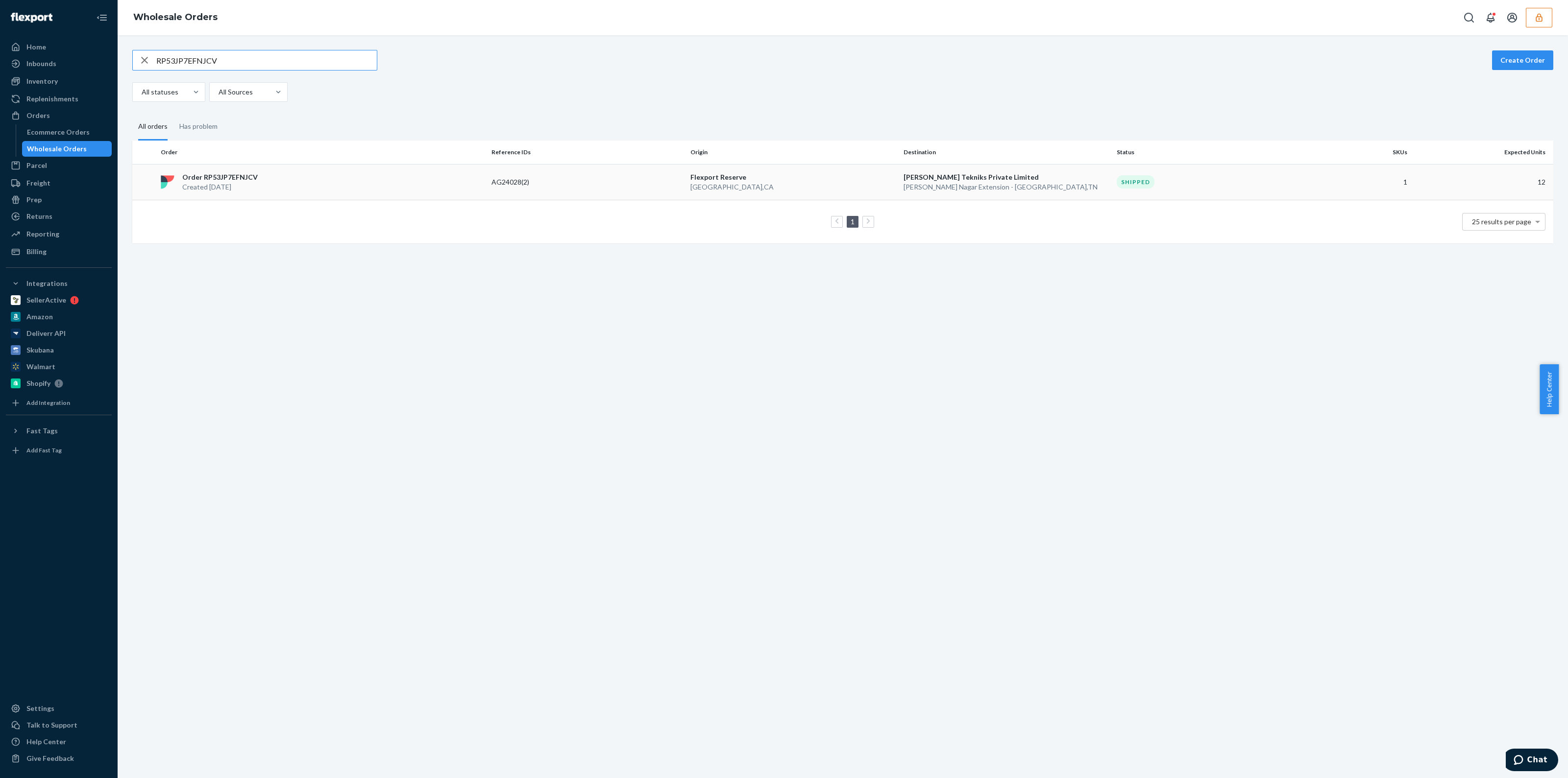
type input "RP53JP7EFNJCV"
click at [876, 182] on p "[GEOGRAPHIC_DATA] , [GEOGRAPHIC_DATA]" at bounding box center [793, 187] width 206 height 9
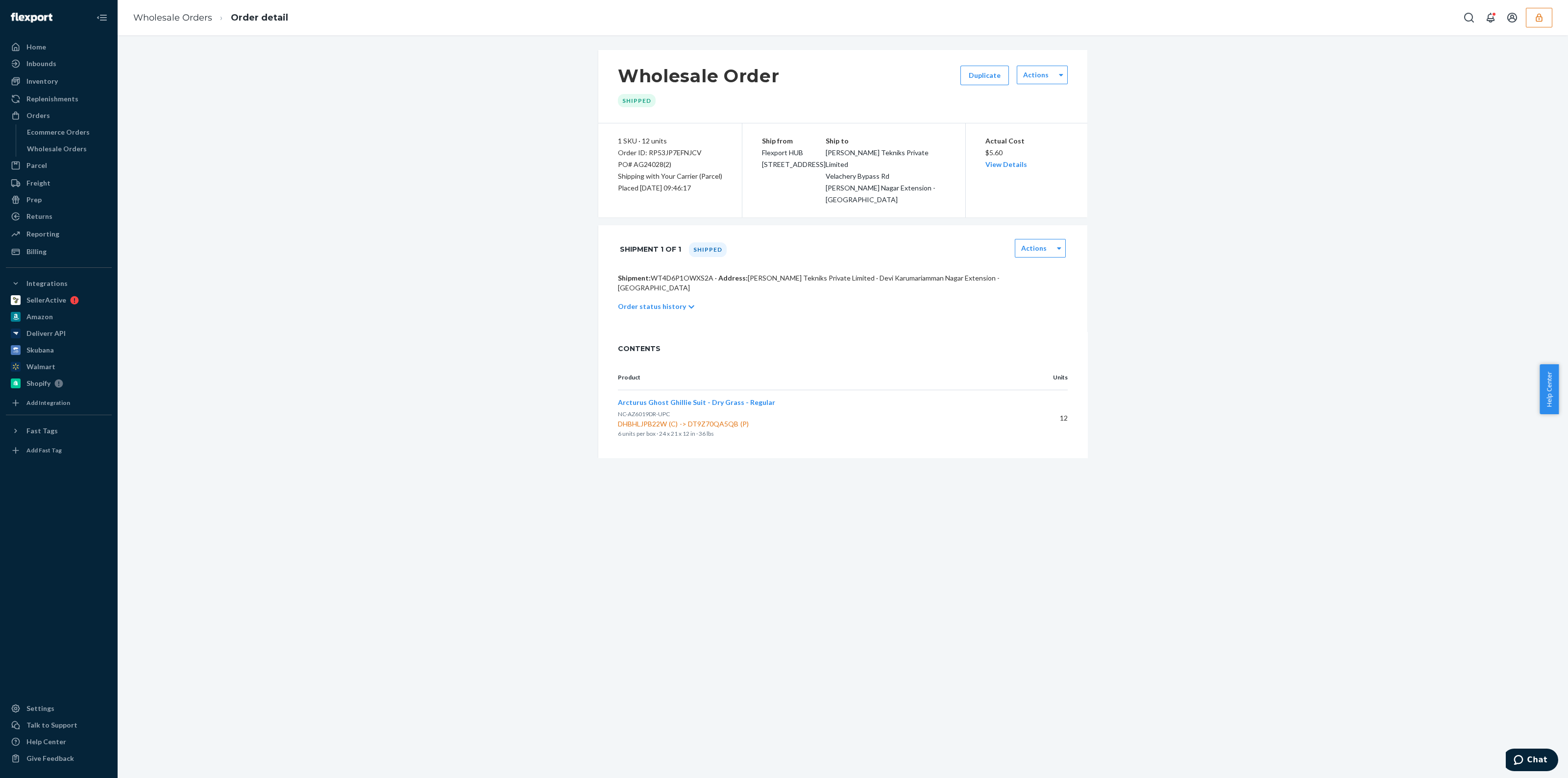
click at [911, 419] on span "DHBHLJPB22W (C) -> DT9Z70QA5QB (P)" at bounding box center [814, 424] width 393 height 9
click at [1027, 243] on label "Actions" at bounding box center [1034, 248] width 25 height 9
click at [958, 295] on div "Order status history" at bounding box center [842, 306] width 450 height 28
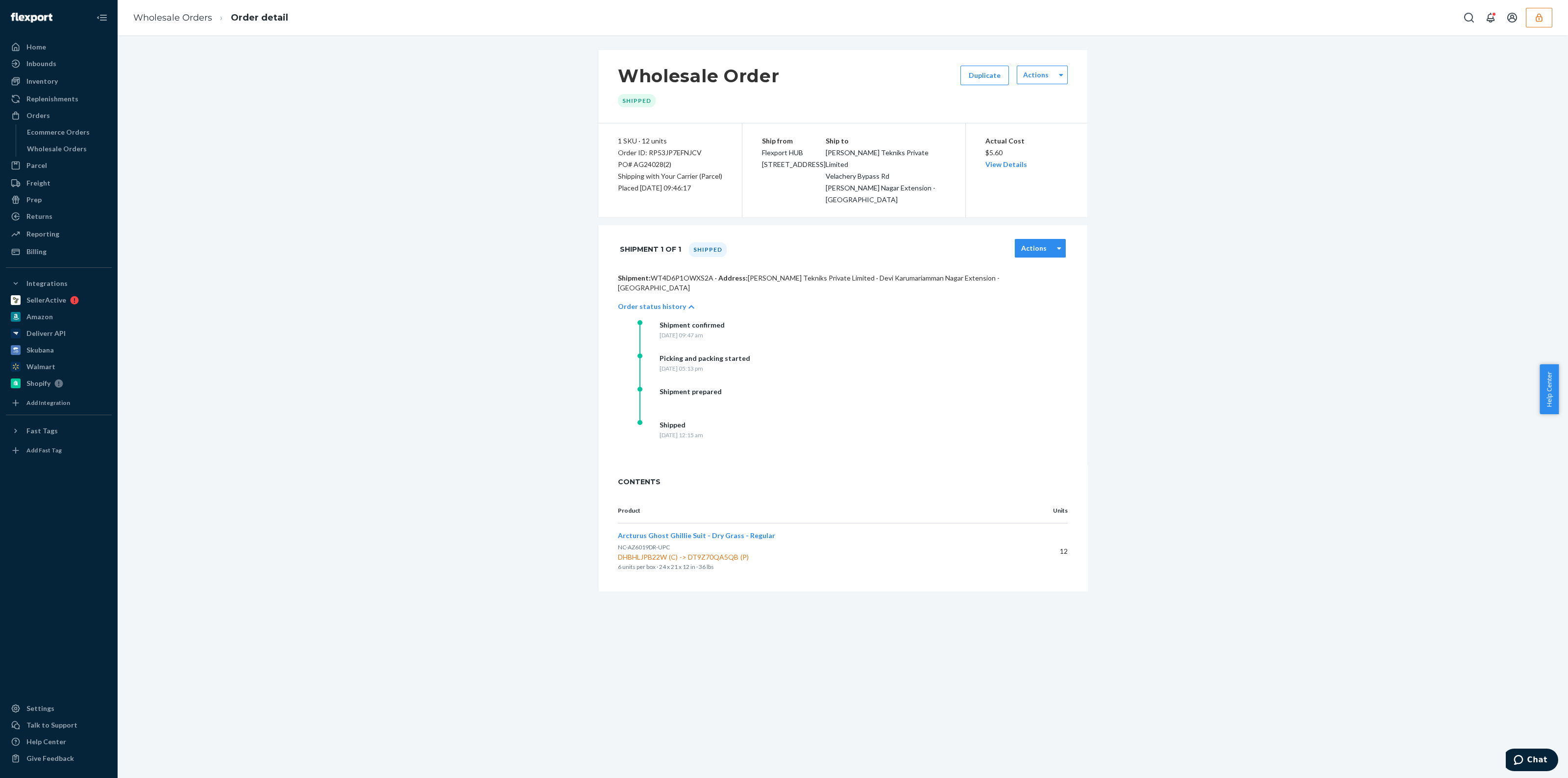
click at [1030, 242] on div "Actions" at bounding box center [1040, 248] width 51 height 19
click at [798, 273] on p "Shipment: WT4D6P1OWXS2A · Address: [PERSON_NAME] Tekniks Private Limited · Devi…" at bounding box center [842, 283] width 450 height 20
click at [810, 387] on div "Shipment prepared" at bounding box center [735, 403] width 196 height 33
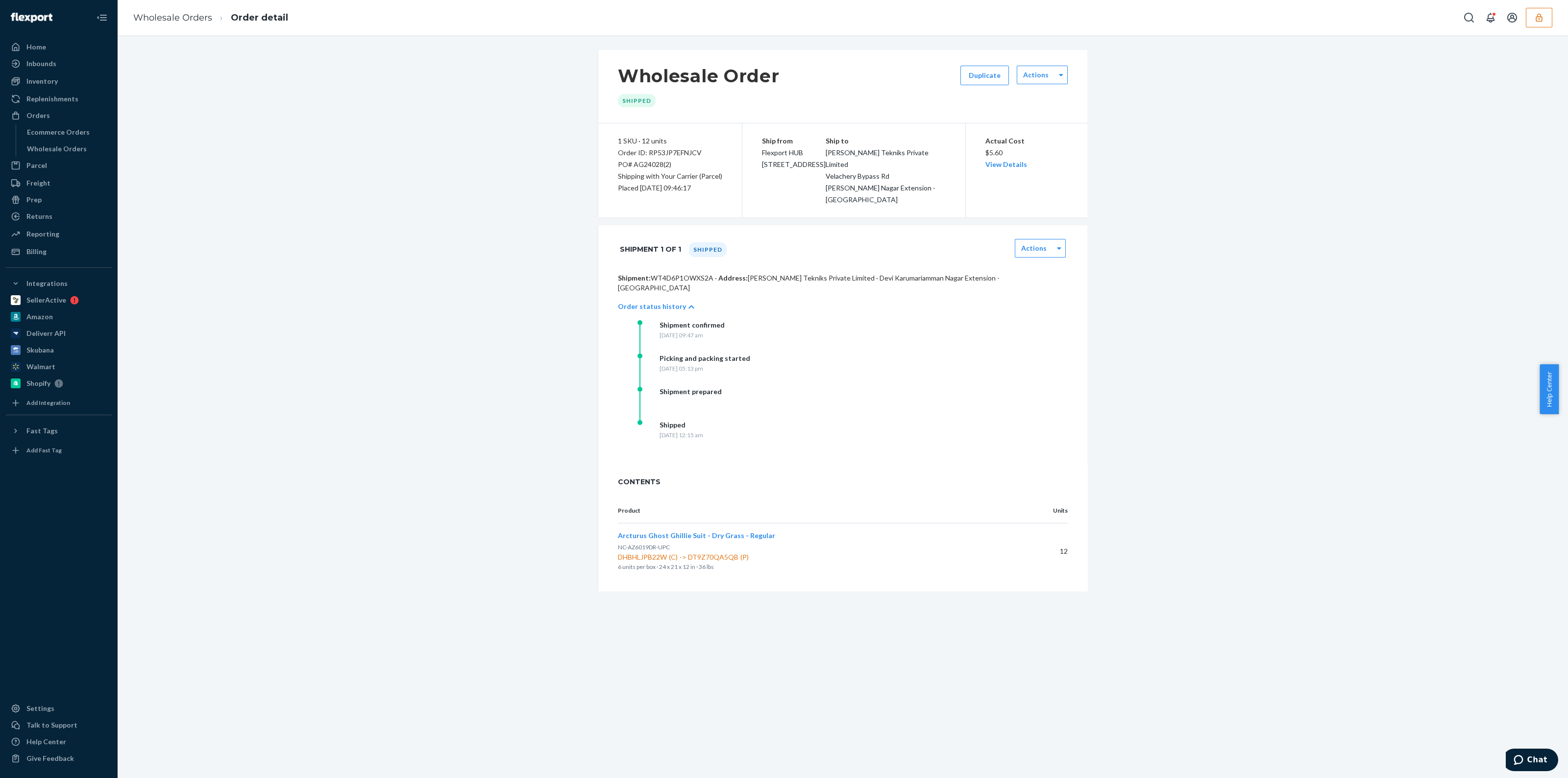
drag, startPoint x: 671, startPoint y: 260, endPoint x: 671, endPoint y: 267, distance: 7.0
click at [671, 260] on div "Shipment 1 of 1 Shipped Actions" at bounding box center [842, 249] width 489 height 48
click at [671, 273] on p "Shipment: WT4D6P1OWXS2A · Address: [PERSON_NAME] Tekniks Private Limited · Devi…" at bounding box center [842, 283] width 450 height 20
click at [682, 273] on p "Shipment: WT4D6P1OWXS2A · Address: [PERSON_NAME] Tekniks Private Limited · Devi…" at bounding box center [842, 283] width 450 height 20
